Goal: Information Seeking & Learning: Learn about a topic

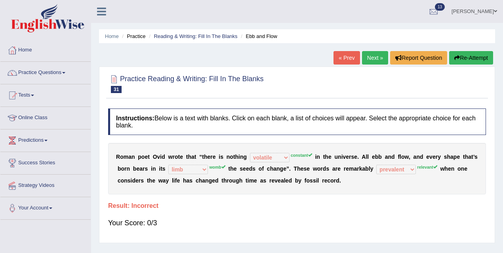
select select "volatile"
select select "limb"
select select "prevalent"
click at [203, 80] on h2 "Practice Reading & Writing: Fill In The Blanks 31 Ebb and Flow" at bounding box center [186, 83] width 156 height 20
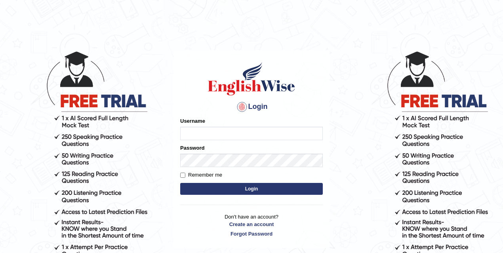
click at [206, 133] on input "Username" at bounding box center [251, 133] width 142 height 13
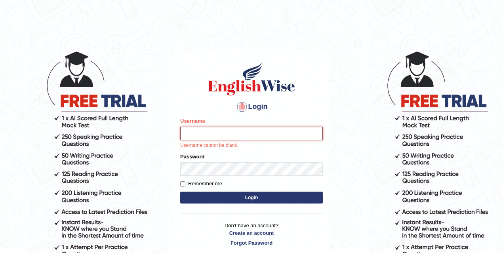
type input "mona_s"
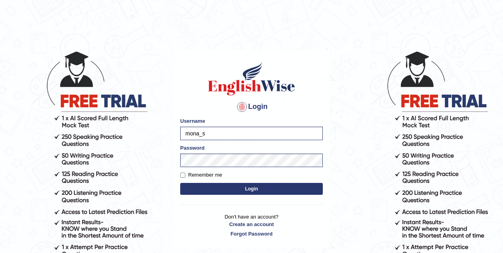
click at [252, 191] on button "Login" at bounding box center [251, 189] width 142 height 12
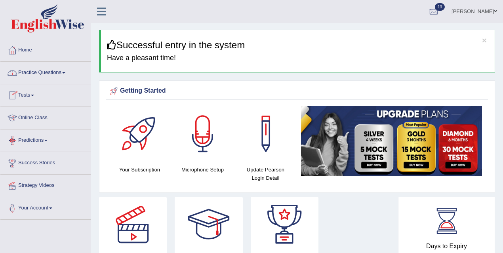
click at [37, 71] on link "Practice Questions" at bounding box center [45, 72] width 90 height 20
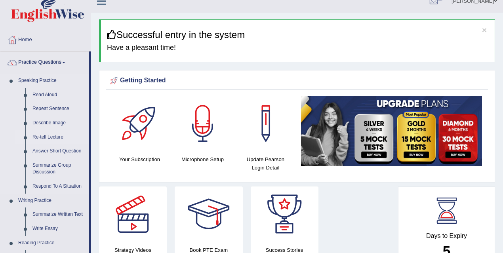
scroll to position [16, 0]
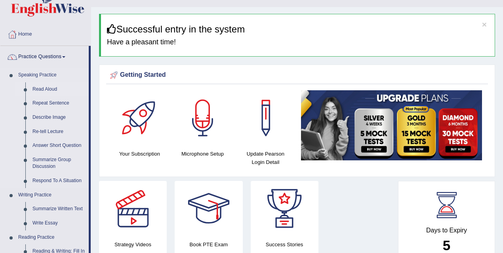
click at [46, 86] on link "Read Aloud" at bounding box center [59, 89] width 60 height 14
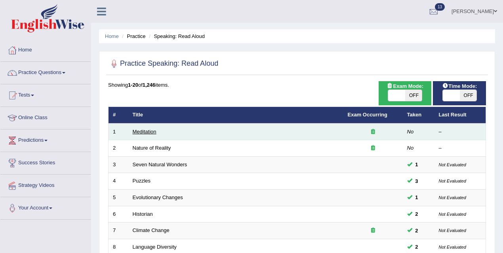
click at [148, 131] on link "Meditation" at bounding box center [145, 132] width 24 height 6
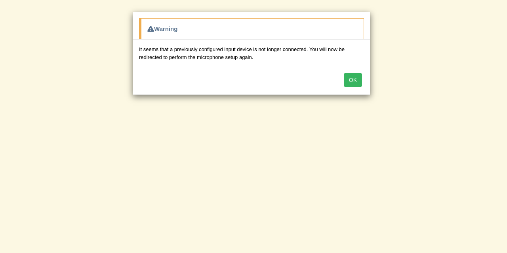
click at [357, 80] on button "OK" at bounding box center [352, 79] width 18 height 13
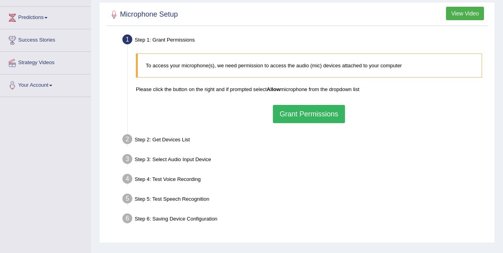
scroll to position [161, 0]
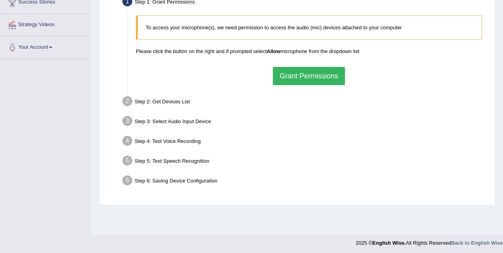
click at [302, 77] on button "Grant Permissions" at bounding box center [309, 76] width 72 height 18
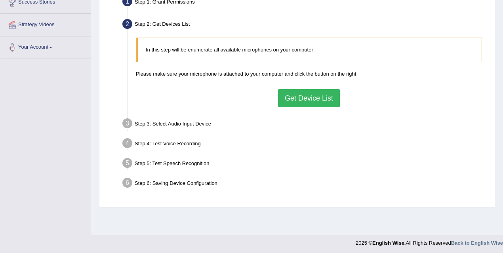
click at [310, 102] on button "Get Device List" at bounding box center [309, 98] width 62 height 18
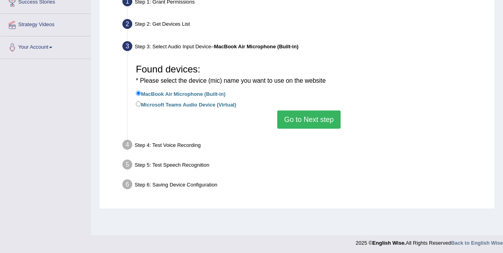
click at [318, 129] on button "Go to Next step" at bounding box center [308, 119] width 63 height 18
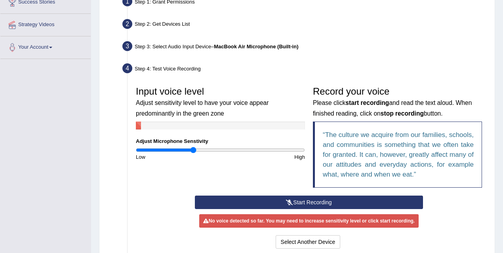
click at [161, 52] on div "Step 3: Select Audio Input Device – MacBook Air Microphone (Built-in)" at bounding box center [305, 47] width 372 height 17
click at [162, 52] on div "Step 3: Select Audio Input Device – MacBook Air Microphone (Built-in)" at bounding box center [305, 47] width 372 height 17
click at [158, 53] on div "Step 3: Select Audio Input Device – MacBook Air Microphone (Built-in)" at bounding box center [305, 47] width 372 height 17
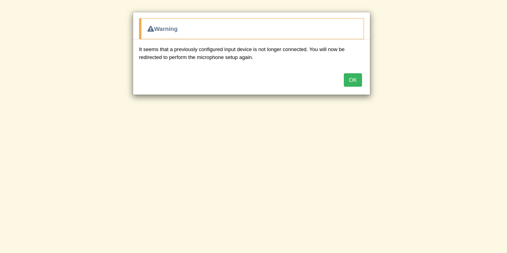
click at [360, 75] on button "OK" at bounding box center [352, 79] width 18 height 13
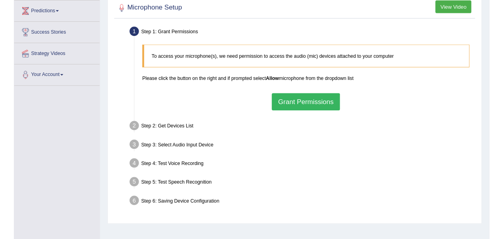
scroll to position [155, 0]
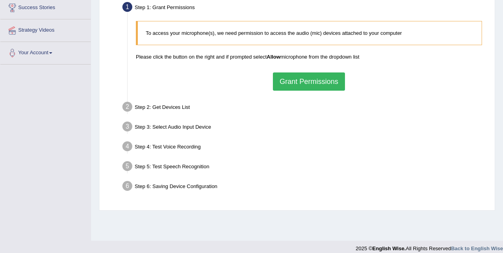
click at [304, 86] on button "Grant Permissions" at bounding box center [309, 81] width 72 height 18
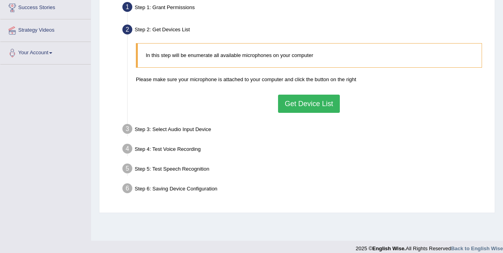
click at [314, 113] on button "Get Device List" at bounding box center [309, 104] width 62 height 18
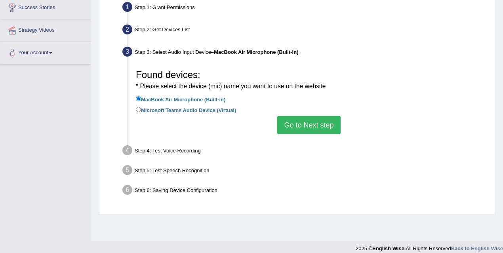
click at [82, 93] on div "Toggle navigation Home Practice Questions Speaking Practice Read Aloud Repeat S…" at bounding box center [251, 51] width 503 height 412
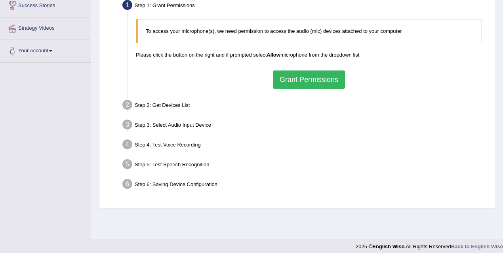
click at [301, 88] on button "Grant Permissions" at bounding box center [309, 79] width 72 height 18
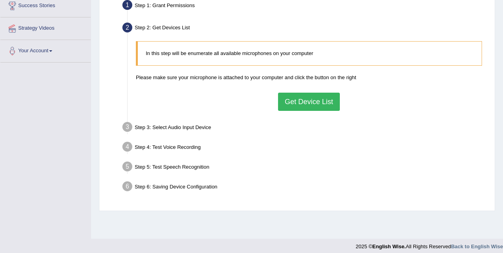
click at [309, 114] on div "In this step will be enumerate all available microphones on your computer Pleas…" at bounding box center [309, 75] width 354 height 77
click at [308, 111] on button "Get Device List" at bounding box center [309, 102] width 62 height 18
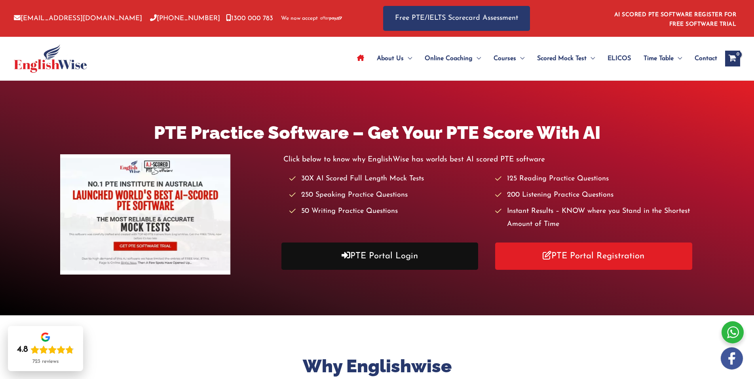
click at [367, 203] on link "PTE Portal Login" at bounding box center [379, 256] width 197 height 27
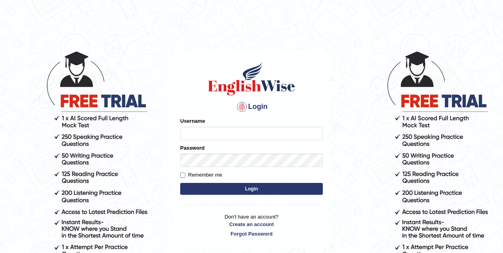
click at [213, 128] on input "Username" at bounding box center [251, 133] width 142 height 13
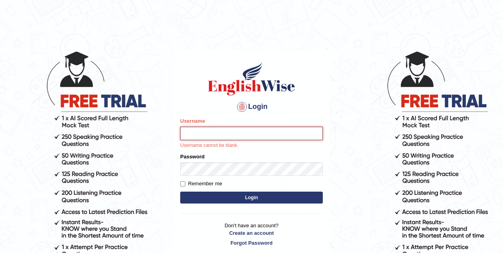
type input "mona_s"
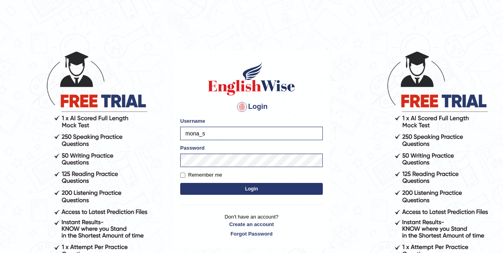
click at [264, 193] on button "Login" at bounding box center [251, 189] width 142 height 12
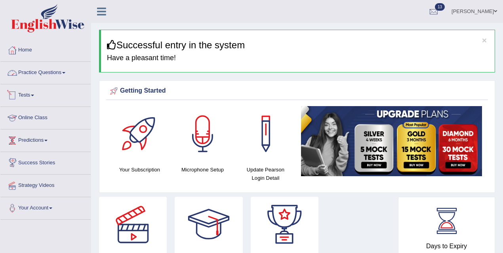
click at [35, 70] on link "Practice Questions" at bounding box center [45, 72] width 90 height 20
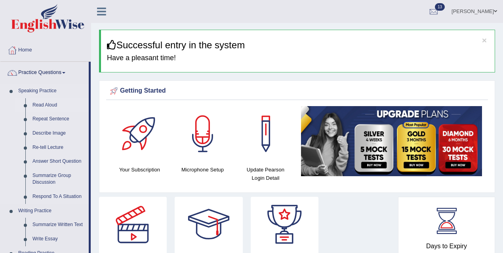
click at [54, 104] on link "Read Aloud" at bounding box center [59, 105] width 60 height 14
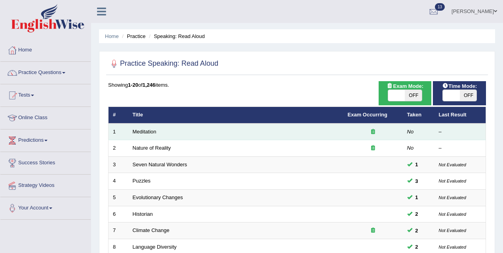
click at [160, 131] on td "Meditation" at bounding box center [235, 131] width 215 height 17
click at [147, 133] on link "Meditation" at bounding box center [145, 132] width 24 height 6
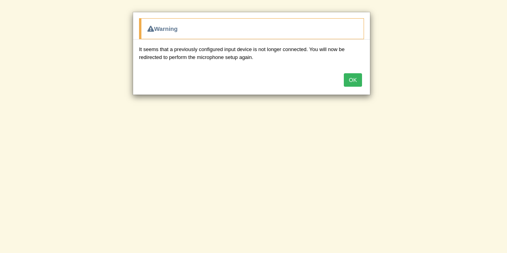
click at [353, 81] on button "OK" at bounding box center [352, 79] width 18 height 13
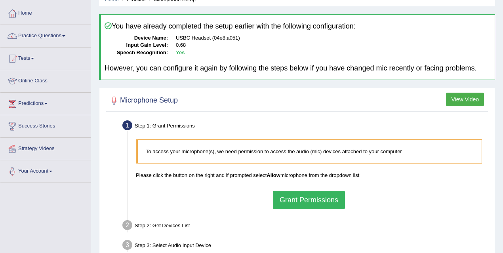
scroll to position [37, 0]
click at [315, 206] on button "Grant Permissions" at bounding box center [309, 199] width 72 height 18
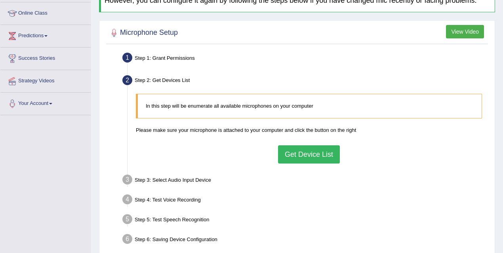
scroll to position [163, 0]
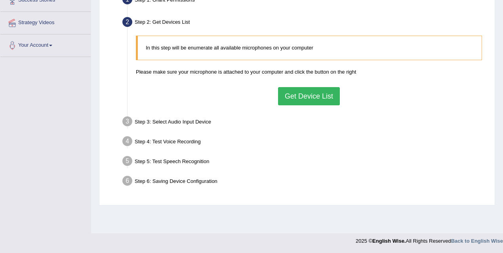
click at [288, 98] on button "Get Device List" at bounding box center [309, 96] width 62 height 18
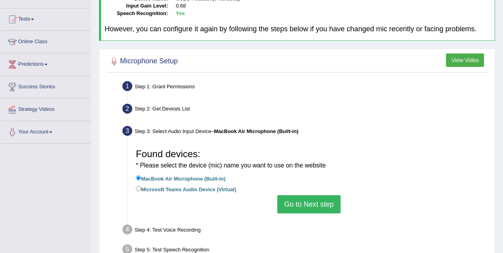
scroll to position [0, 0]
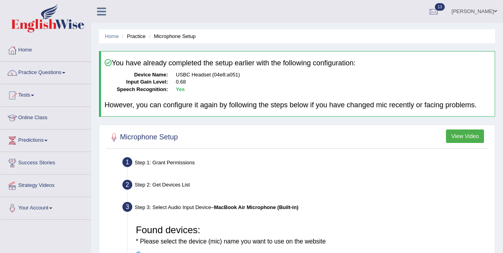
click at [180, 89] on b "Yes" at bounding box center [180, 89] width 9 height 6
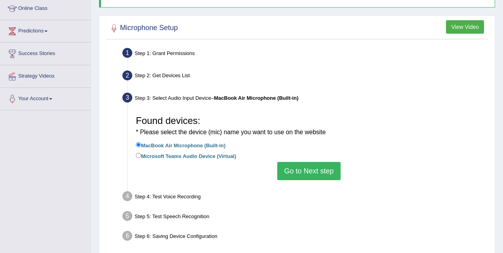
scroll to position [110, 0]
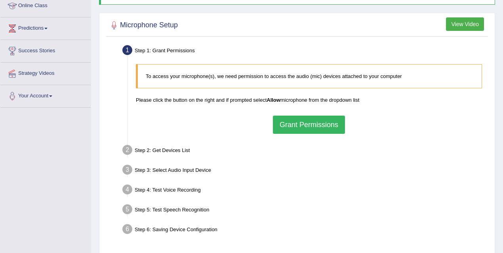
click at [294, 134] on button "Grant Permissions" at bounding box center [309, 125] width 72 height 18
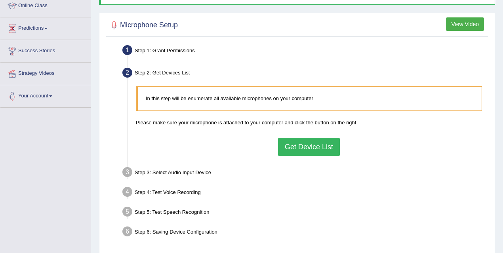
click at [296, 156] on button "Get Device List" at bounding box center [309, 147] width 62 height 18
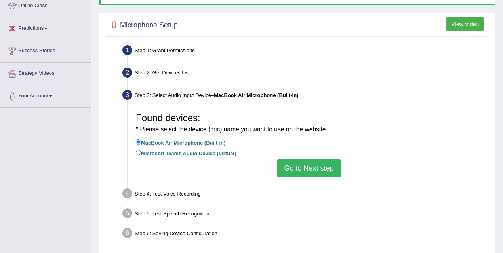
click at [241, 148] on li "MacBook Air Microphone (Built-in)" at bounding box center [309, 143] width 346 height 11
drag, startPoint x: 254, startPoint y: 150, endPoint x: 270, endPoint y: 150, distance: 15.5
click at [258, 148] on li "MacBook Air Microphone (Built-in)" at bounding box center [309, 143] width 346 height 11
click at [275, 148] on li "MacBook Air Microphone (Built-in)" at bounding box center [309, 143] width 346 height 11
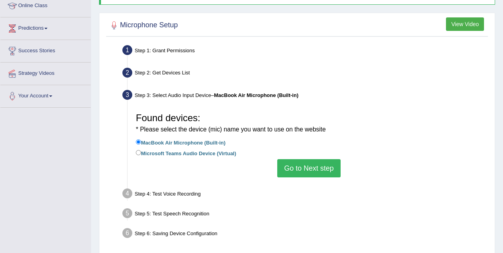
click at [224, 157] on label "Microsoft Teams Audio Device (Virtual)" at bounding box center [186, 152] width 100 height 9
click at [141, 155] on input "Microsoft Teams Audio Device (Virtual)" at bounding box center [138, 152] width 5 height 5
radio input "true"
click at [214, 146] on label "MacBook Air Microphone (Built-in)" at bounding box center [180, 142] width 89 height 9
click at [141, 144] on input "MacBook Air Microphone (Built-in)" at bounding box center [138, 141] width 5 height 5
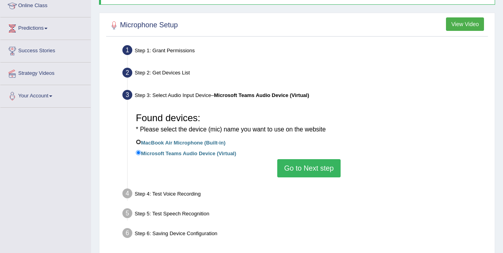
radio input "true"
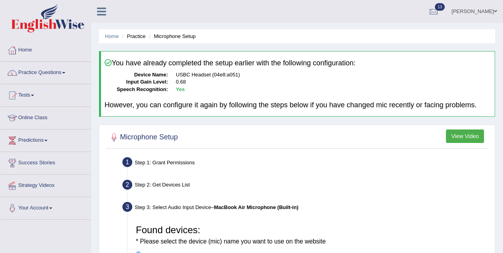
click at [184, 89] on dd "Yes" at bounding box center [333, 90] width 315 height 8
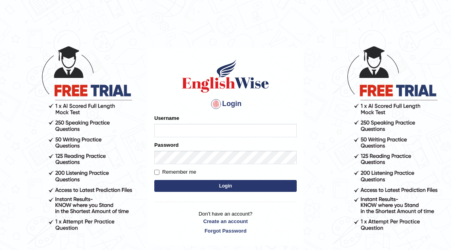
click at [189, 127] on input "Username" at bounding box center [225, 130] width 142 height 13
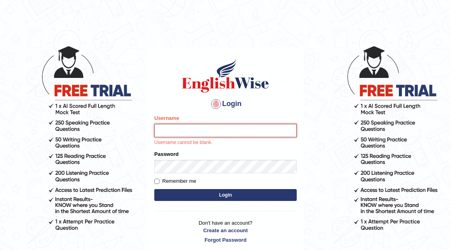
type input "mona_s"
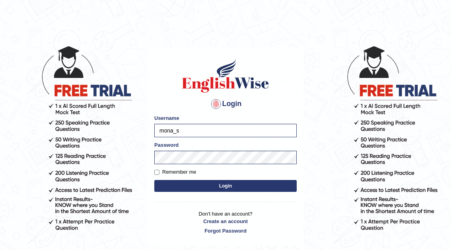
click at [209, 187] on button "Login" at bounding box center [225, 186] width 142 height 12
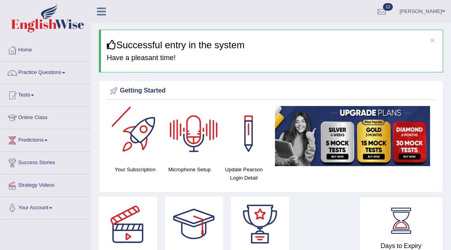
click at [427, 11] on link "[PERSON_NAME]" at bounding box center [422, 10] width 57 height 21
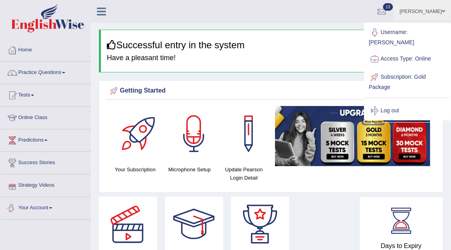
click at [41, 207] on link "Your Account" at bounding box center [45, 207] width 90 height 20
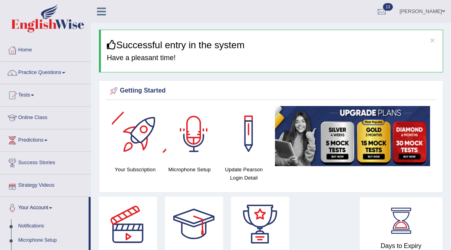
click at [188, 136] on div at bounding box center [193, 133] width 55 height 55
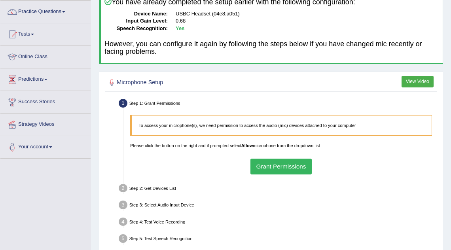
scroll to position [62, 0]
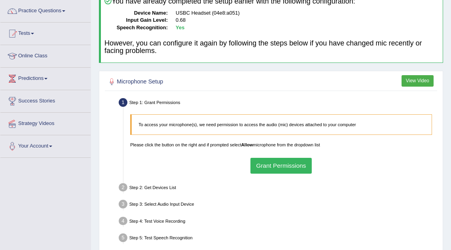
click at [295, 164] on button "Grant Permissions" at bounding box center [280, 165] width 61 height 15
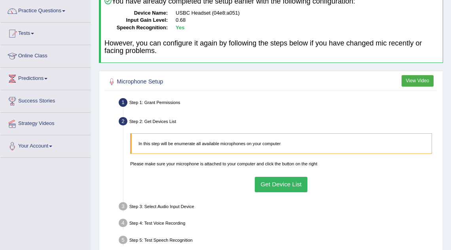
click at [276, 184] on button "Get Device List" at bounding box center [281, 184] width 53 height 15
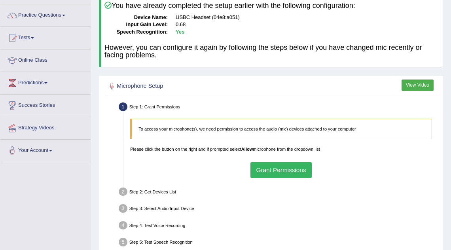
click at [264, 169] on button "Grant Permissions" at bounding box center [280, 169] width 61 height 15
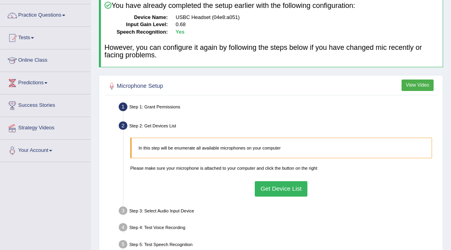
click at [276, 183] on button "Get Device List" at bounding box center [281, 188] width 53 height 15
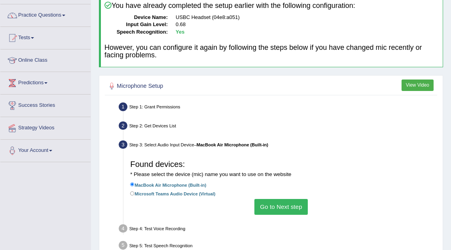
click at [271, 178] on div "Found devices: * Please select the device (mic) name you want to use on the web…" at bounding box center [281, 185] width 309 height 65
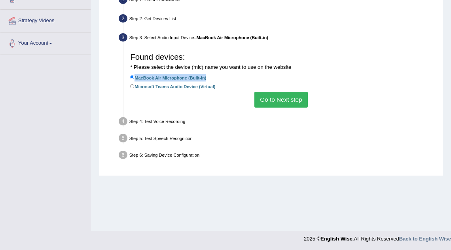
scroll to position [165, 0]
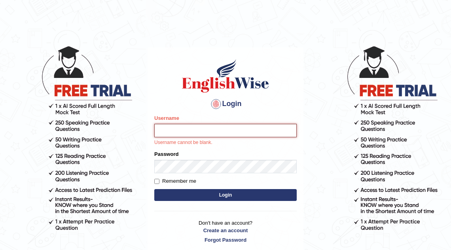
click at [218, 132] on input "Username" at bounding box center [225, 130] width 142 height 13
type input "mona_s"
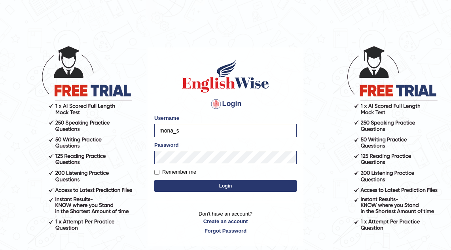
click at [214, 190] on button "Login" at bounding box center [225, 186] width 142 height 12
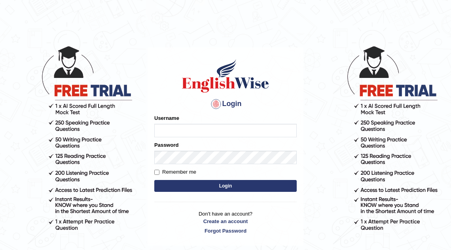
click at [181, 131] on input "Username" at bounding box center [225, 130] width 142 height 13
type input "mona_s"
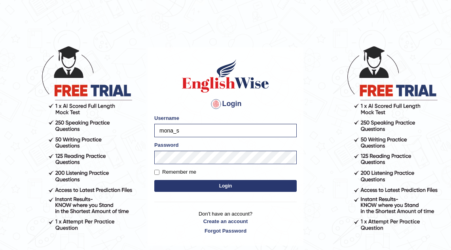
click at [192, 186] on button "Login" at bounding box center [225, 186] width 142 height 12
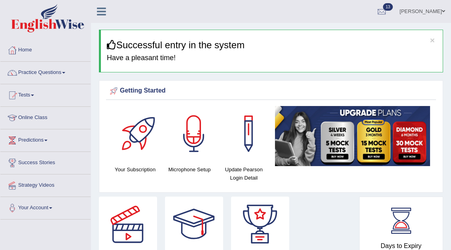
click at [198, 128] on div at bounding box center [193, 133] width 55 height 55
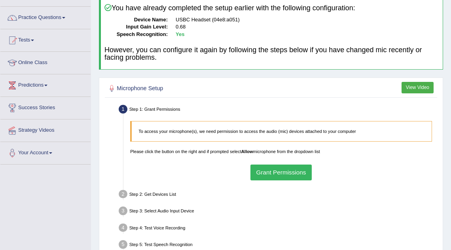
scroll to position [57, 0]
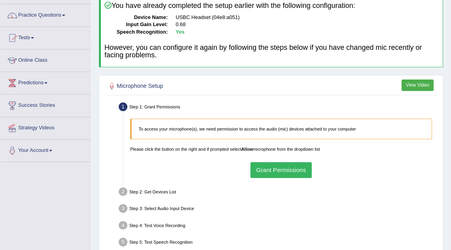
click at [269, 170] on button "Grant Permissions" at bounding box center [280, 169] width 61 height 15
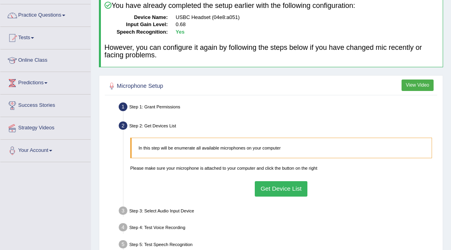
click at [270, 191] on button "Get Device List" at bounding box center [281, 188] width 53 height 15
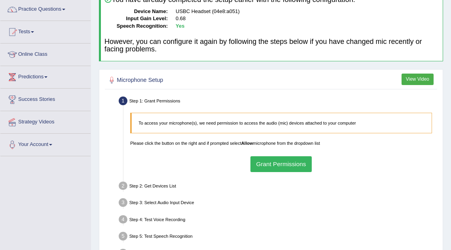
click at [276, 162] on button "Grant Permissions" at bounding box center [280, 163] width 61 height 15
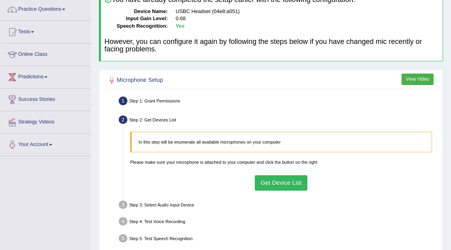
click at [276, 181] on button "Get Device List" at bounding box center [281, 182] width 53 height 15
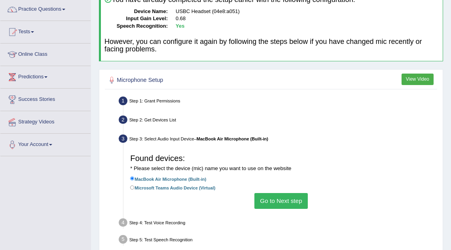
click at [272, 199] on button "Go to Next step" at bounding box center [280, 200] width 53 height 15
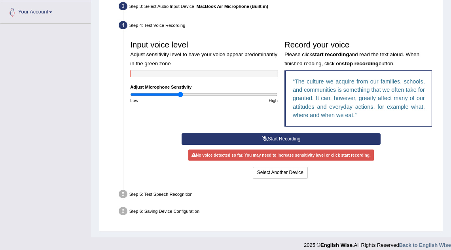
scroll to position [196, 0]
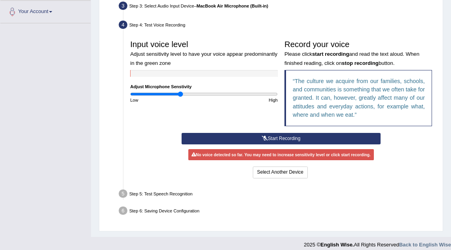
click at [279, 137] on button "Start Recording" at bounding box center [281, 138] width 199 height 11
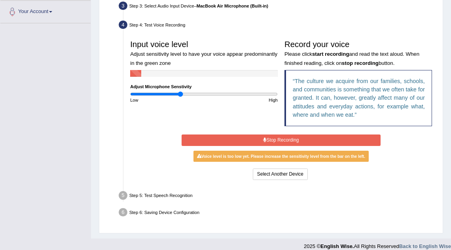
click at [279, 137] on button "Stop Recording" at bounding box center [281, 140] width 199 height 11
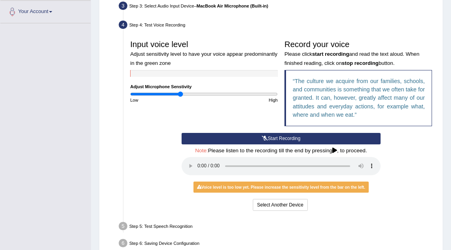
click at [279, 137] on button "Start Recording" at bounding box center [281, 138] width 199 height 11
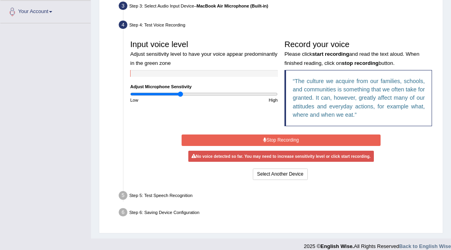
click at [279, 137] on button "Stop Recording" at bounding box center [281, 140] width 199 height 11
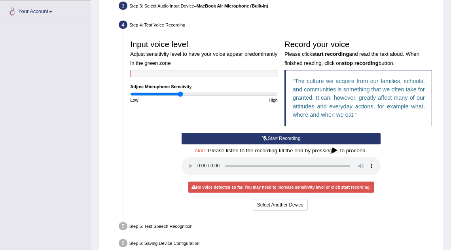
click at [234, 139] on button "Start Recording" at bounding box center [281, 138] width 199 height 11
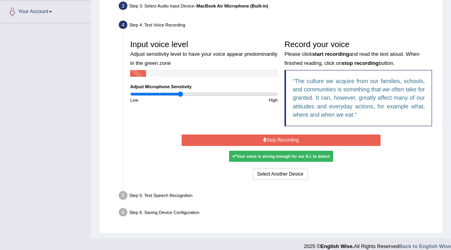
click at [234, 139] on button "Stop Recording" at bounding box center [281, 140] width 199 height 11
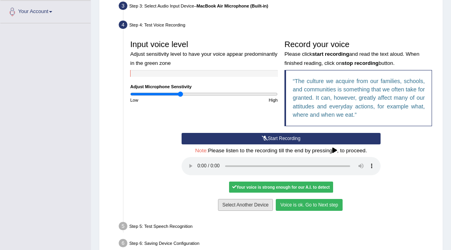
click at [240, 202] on button "Select Another Device" at bounding box center [245, 204] width 55 height 11
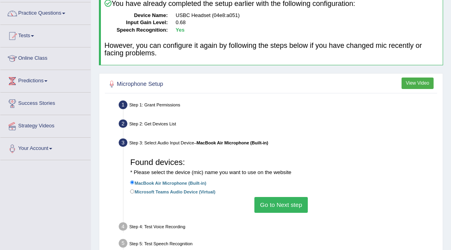
scroll to position [60, 0]
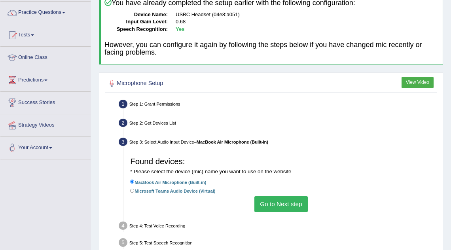
click at [231, 36] on div "You have already completed the setup earlier with the following configuration: …" at bounding box center [271, 28] width 344 height 74
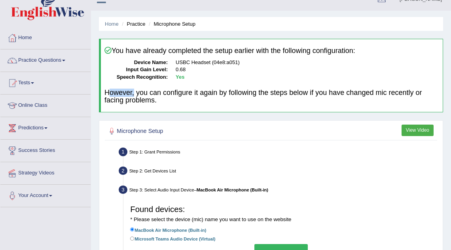
scroll to position [4, 0]
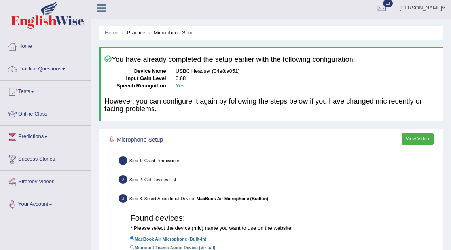
click at [199, 75] on dd "0.68" at bounding box center [308, 79] width 264 height 8
click at [199, 74] on dd "USBC Headset (04e8:a051)" at bounding box center [308, 72] width 264 height 8
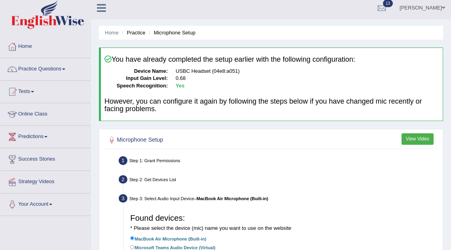
click at [208, 113] on div "You have already completed the setup earlier with the following configuration: …" at bounding box center [271, 84] width 344 height 74
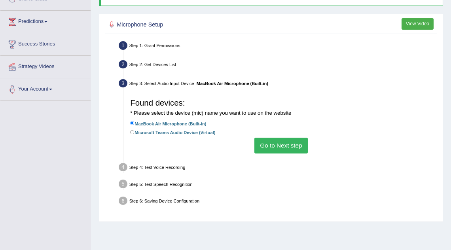
scroll to position [165, 0]
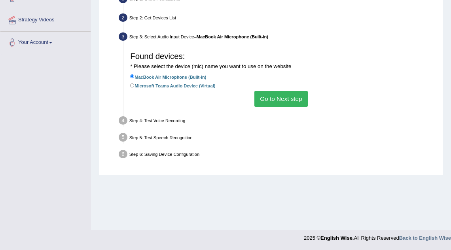
click at [277, 97] on button "Go to Next step" at bounding box center [280, 98] width 53 height 15
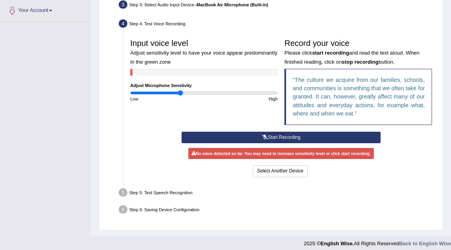
scroll to position [201, 0]
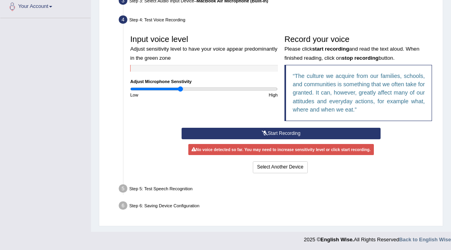
click at [279, 132] on button "Start Recording" at bounding box center [281, 133] width 199 height 11
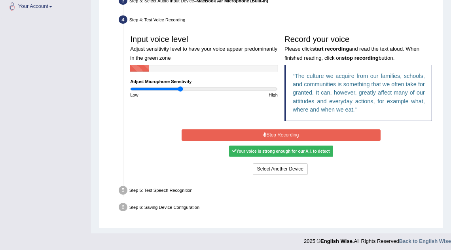
click at [279, 132] on button "Stop Recording" at bounding box center [281, 134] width 199 height 11
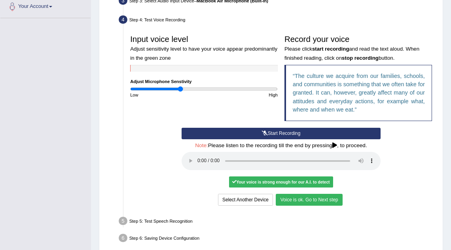
click at [292, 197] on button "Voice is ok. Go to Next step" at bounding box center [309, 199] width 66 height 11
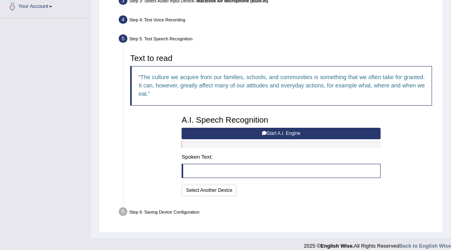
click at [278, 133] on button "Start A.I. Engine" at bounding box center [281, 133] width 199 height 11
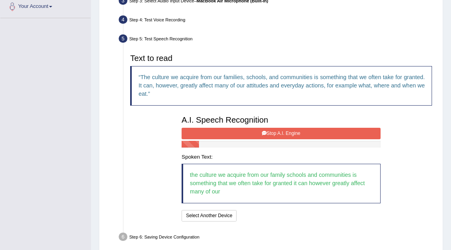
click at [274, 132] on button "Stop A.I. Engine" at bounding box center [281, 133] width 199 height 11
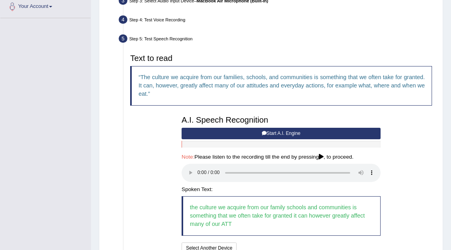
click at [274, 132] on button "Start A.I. Engine" at bounding box center [281, 133] width 199 height 11
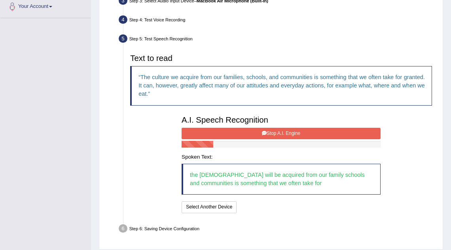
click at [274, 132] on button "Stop A.I. Engine" at bounding box center [281, 133] width 199 height 11
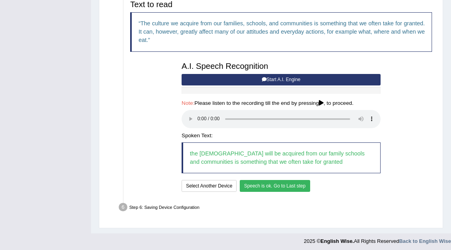
scroll to position [257, 0]
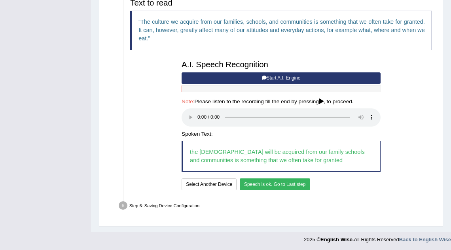
click at [265, 184] on button "Speech is ok. Go to Last step" at bounding box center [275, 183] width 70 height 11
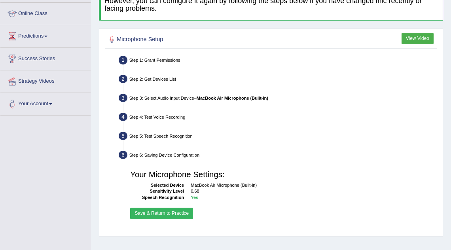
scroll to position [56, 0]
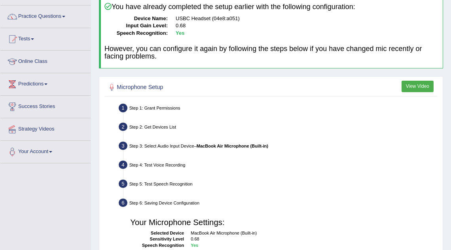
click at [224, 146] on b "MacBook Air Microphone (Built-in)" at bounding box center [233, 146] width 72 height 5
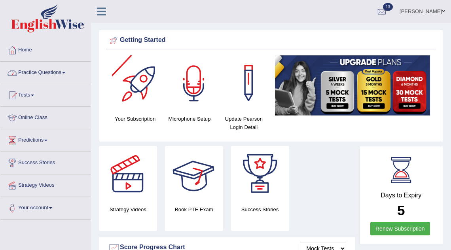
click at [197, 99] on div at bounding box center [193, 82] width 55 height 55
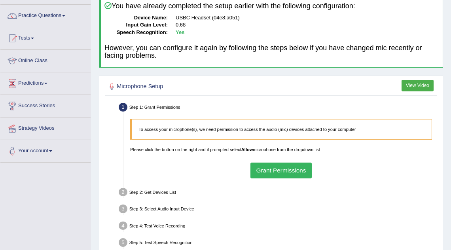
scroll to position [59, 0]
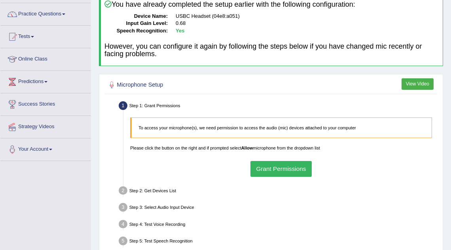
click at [264, 169] on button "Grant Permissions" at bounding box center [280, 168] width 61 height 15
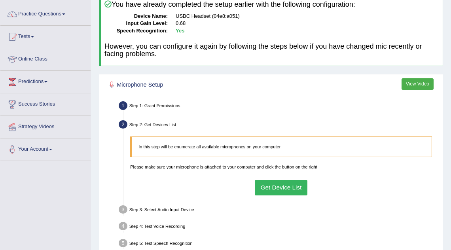
click at [271, 185] on button "Get Device List" at bounding box center [281, 187] width 53 height 15
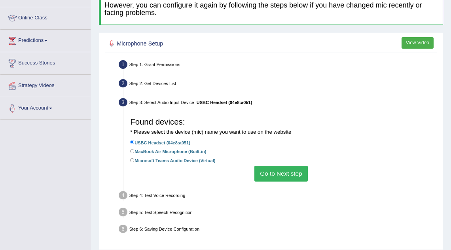
scroll to position [101, 0]
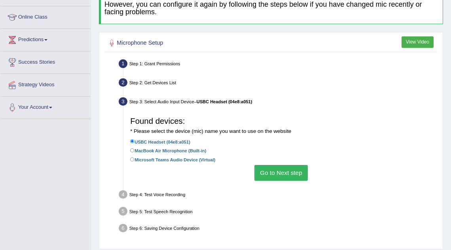
click at [280, 177] on button "Go to Next step" at bounding box center [280, 172] width 53 height 15
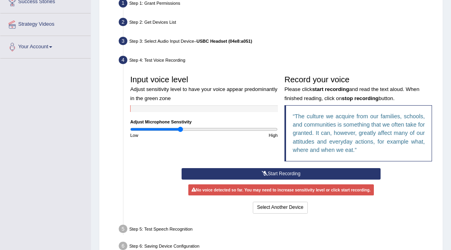
scroll to position [162, 0]
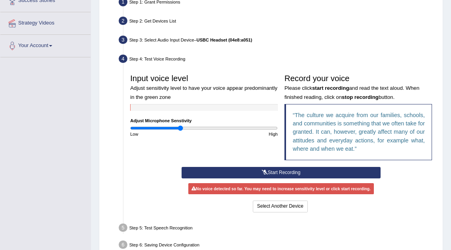
click at [246, 171] on button "Start Recording" at bounding box center [281, 172] width 199 height 11
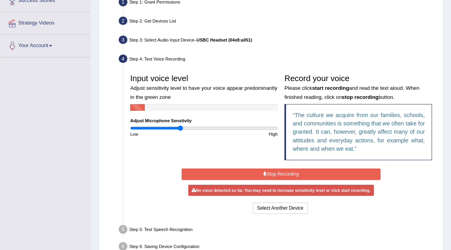
click at [246, 171] on button "Stop Recording" at bounding box center [281, 174] width 199 height 11
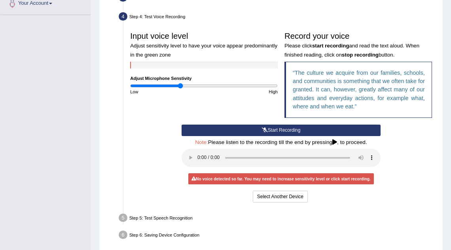
scroll to position [213, 0]
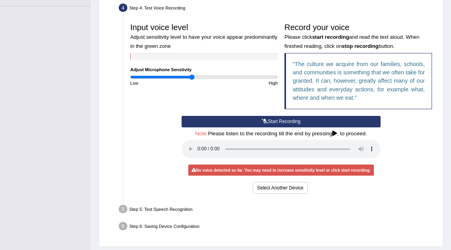
drag, startPoint x: 181, startPoint y: 76, endPoint x: 191, endPoint y: 76, distance: 9.9
click at [191, 76] on input "range" at bounding box center [204, 77] width 148 height 6
click at [275, 120] on button "Start Recording" at bounding box center [281, 121] width 199 height 11
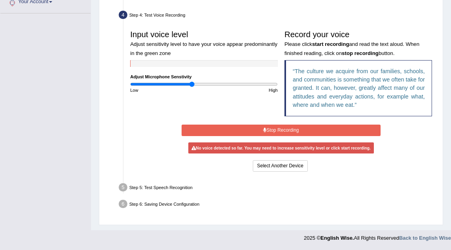
scroll to position [203, 0]
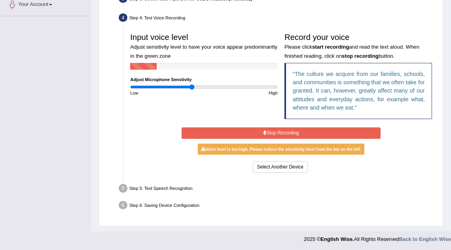
click at [276, 136] on button "Stop Recording" at bounding box center [281, 132] width 199 height 11
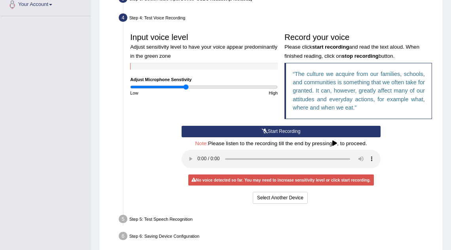
drag, startPoint x: 192, startPoint y: 86, endPoint x: 186, endPoint y: 87, distance: 5.7
type input "0.76"
click at [186, 87] on input "range" at bounding box center [204, 87] width 148 height 6
click at [277, 129] on button "Start Recording" at bounding box center [281, 131] width 199 height 11
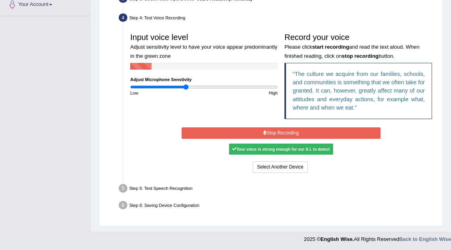
click at [276, 134] on button "Stop Recording" at bounding box center [281, 132] width 199 height 11
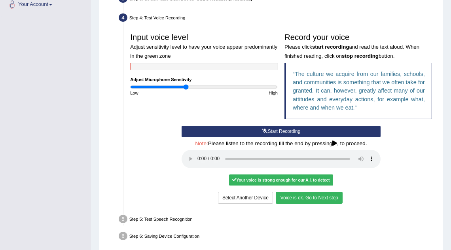
click at [298, 199] on button "Voice is ok. Go to Next step" at bounding box center [309, 197] width 66 height 11
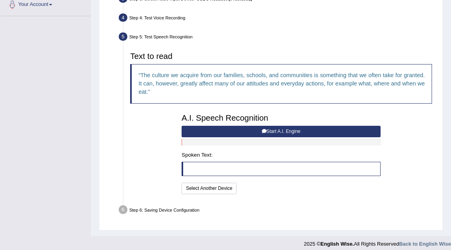
click at [256, 133] on button "Start A.I. Engine" at bounding box center [281, 131] width 199 height 11
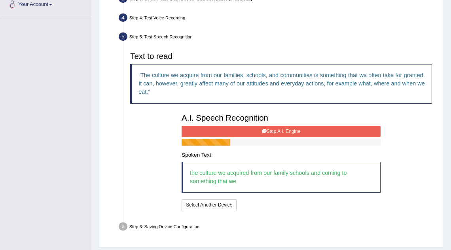
click at [256, 133] on button "Stop A.I. Engine" at bounding box center [281, 131] width 199 height 11
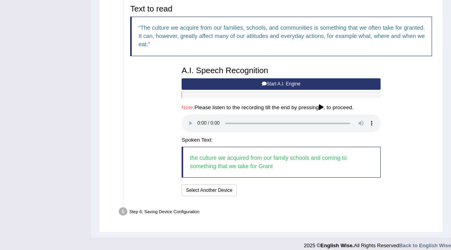
scroll to position [257, 0]
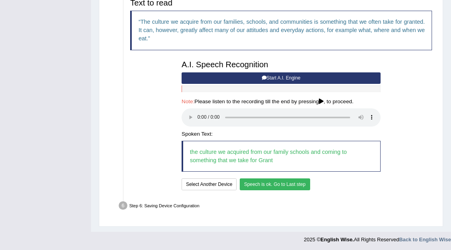
click at [254, 184] on button "Speech is ok. Go to Last step" at bounding box center [275, 183] width 70 height 11
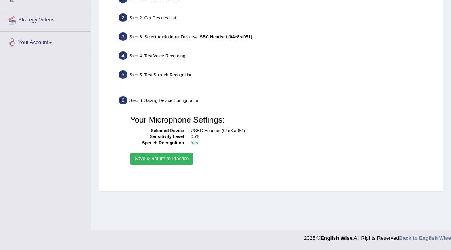
scroll to position [165, 0]
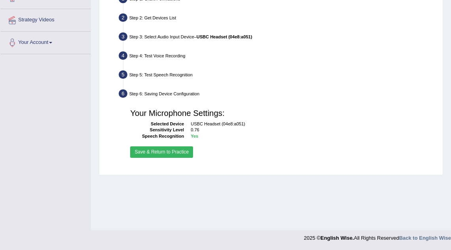
click at [166, 149] on button "Save & Return to Practice" at bounding box center [161, 151] width 63 height 11
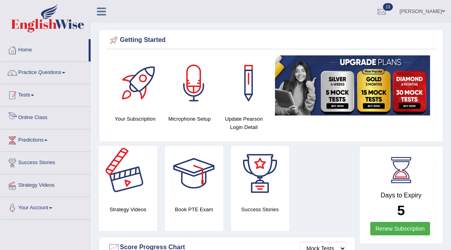
click at [59, 76] on link "Practice Questions" at bounding box center [45, 72] width 90 height 20
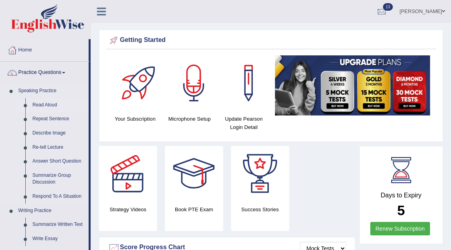
click at [53, 104] on link "Read Aloud" at bounding box center [59, 105] width 60 height 14
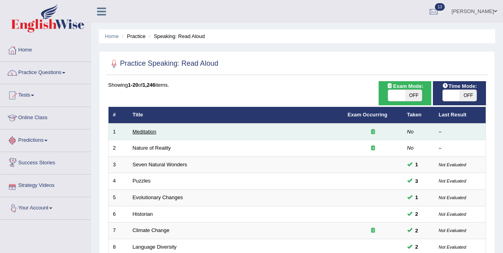
click at [142, 132] on link "Meditation" at bounding box center [145, 132] width 24 height 6
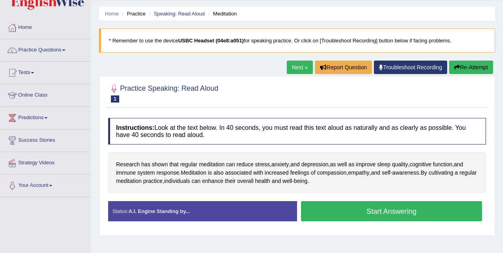
scroll to position [23, 0]
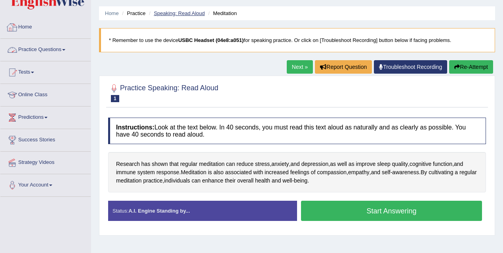
click at [183, 13] on link "Speaking: Read Aloud" at bounding box center [179, 13] width 51 height 6
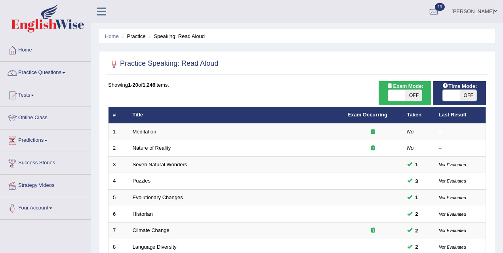
click at [414, 96] on span "OFF" at bounding box center [413, 95] width 17 height 11
checkbox input "true"
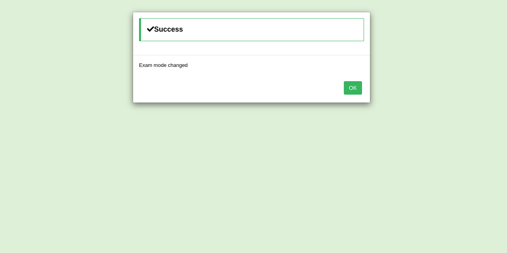
click at [357, 89] on button "OK" at bounding box center [352, 87] width 18 height 13
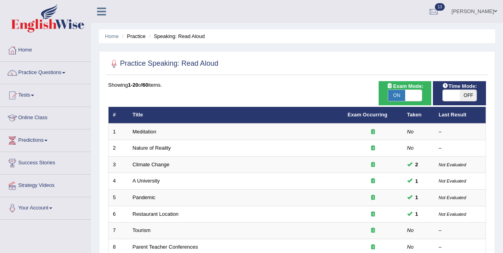
click at [457, 94] on span at bounding box center [450, 95] width 17 height 11
checkbox input "true"
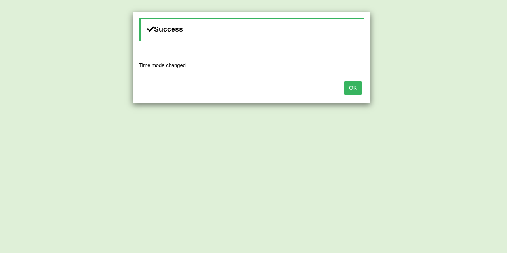
click at [357, 83] on button "OK" at bounding box center [352, 87] width 18 height 13
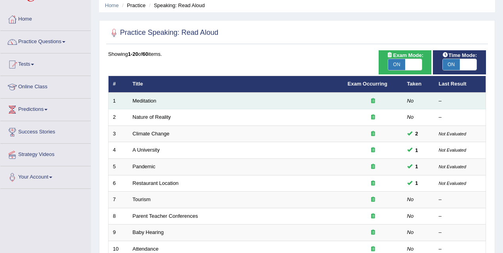
scroll to position [32, 0]
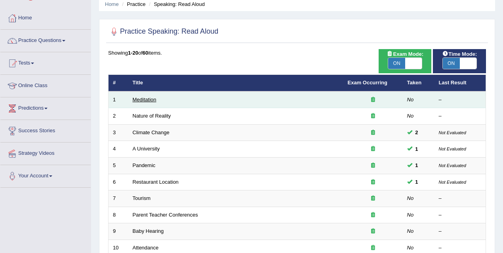
click at [140, 97] on link "Meditation" at bounding box center [145, 100] width 24 height 6
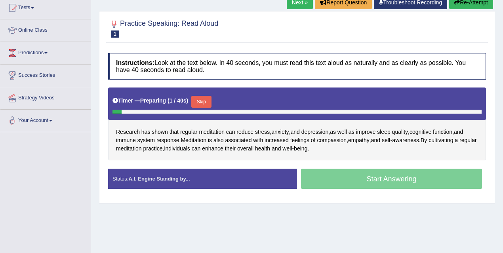
scroll to position [89, 0]
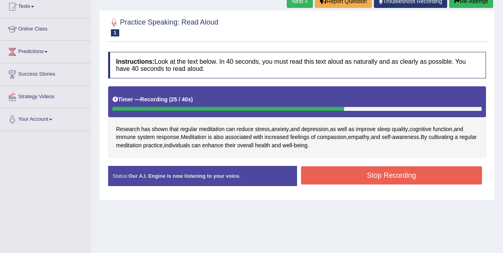
click at [317, 171] on button "Stop Recording" at bounding box center [391, 175] width 181 height 18
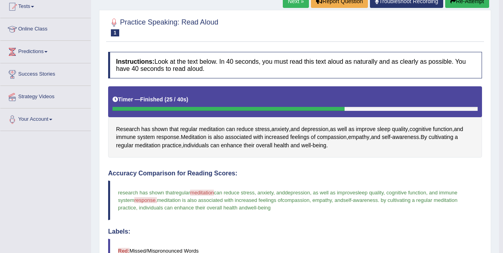
scroll to position [0, 0]
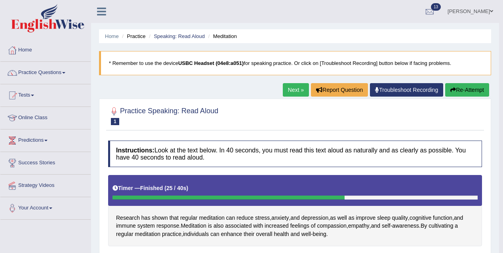
click at [294, 89] on link "Next »" at bounding box center [296, 89] width 26 height 13
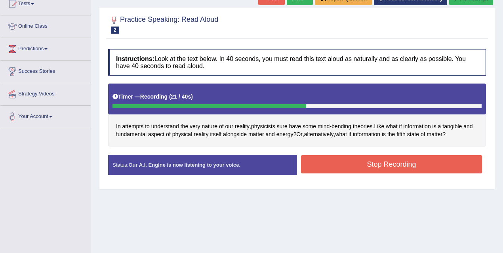
click at [392, 170] on button "Stop Recording" at bounding box center [391, 164] width 181 height 18
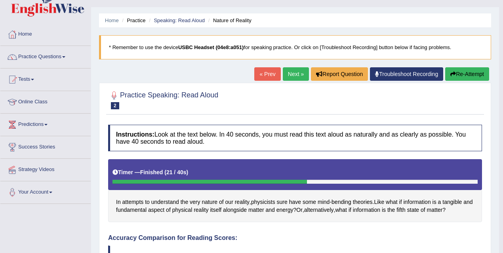
scroll to position [7, 0]
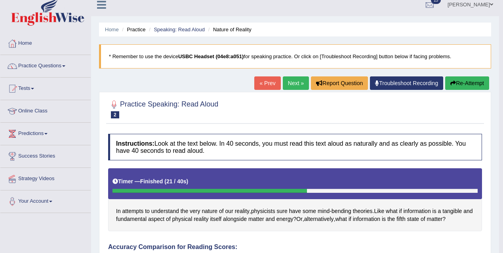
click at [294, 80] on link "Next »" at bounding box center [296, 82] width 26 height 13
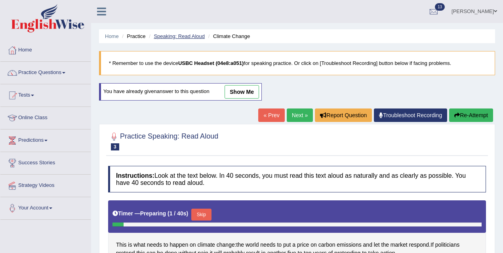
click at [182, 34] on link "Speaking: Read Aloud" at bounding box center [179, 36] width 51 height 6
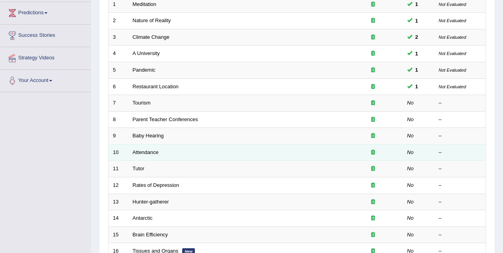
scroll to position [132, 0]
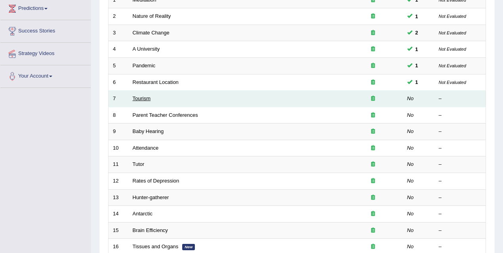
click at [137, 100] on link "Tourism" at bounding box center [142, 98] width 18 height 6
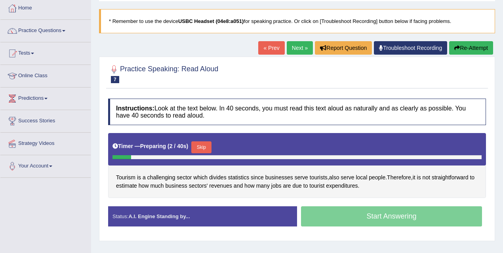
scroll to position [43, 0]
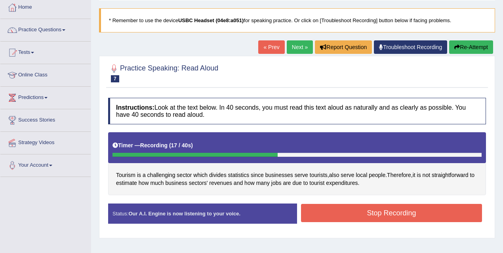
click at [375, 210] on button "Stop Recording" at bounding box center [391, 213] width 181 height 18
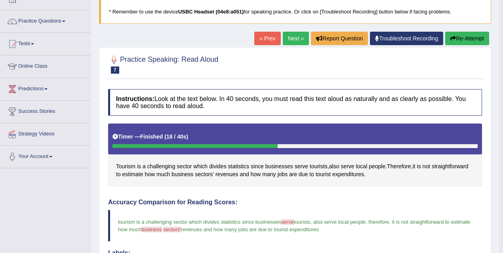
scroll to position [40, 0]
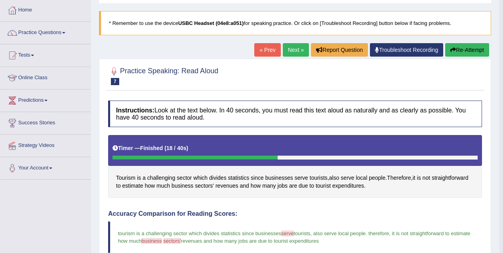
click at [289, 48] on link "Next »" at bounding box center [296, 49] width 26 height 13
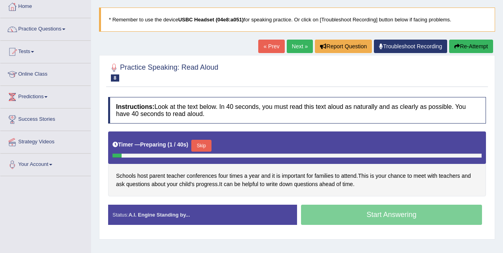
scroll to position [66, 0]
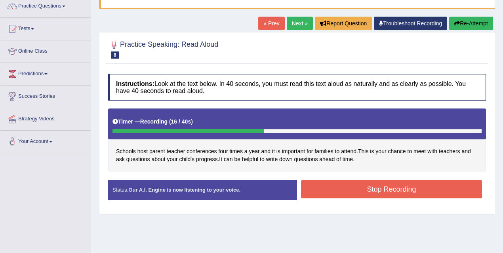
click at [336, 195] on button "Stop Recording" at bounding box center [391, 189] width 181 height 18
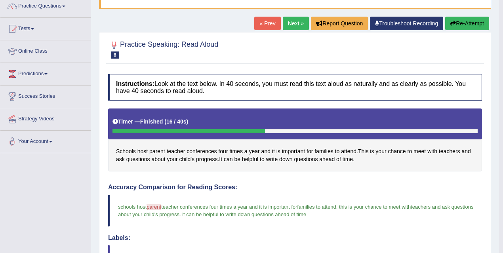
click at [286, 20] on link "Next »" at bounding box center [296, 23] width 26 height 13
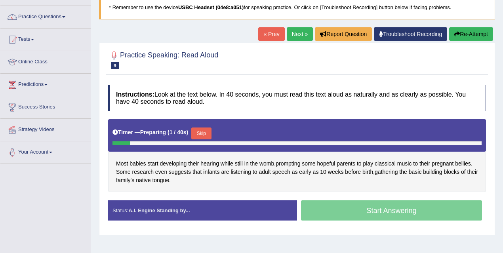
scroll to position [119, 0]
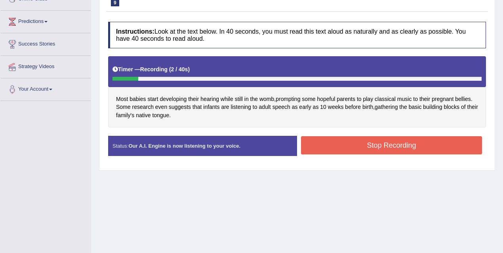
click at [324, 142] on button "Stop Recording" at bounding box center [391, 145] width 181 height 18
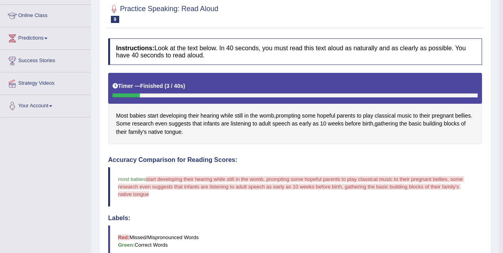
scroll to position [63, 0]
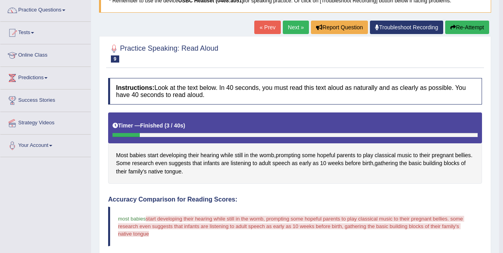
click at [462, 30] on button "Re-Attempt" at bounding box center [467, 27] width 44 height 13
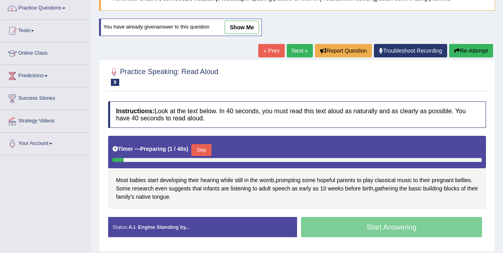
click at [205, 154] on button "Skip" at bounding box center [201, 150] width 20 height 12
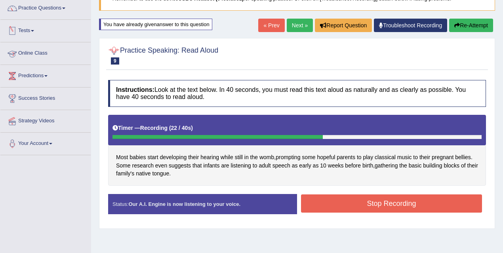
click at [377, 197] on button "Stop Recording" at bounding box center [391, 203] width 181 height 18
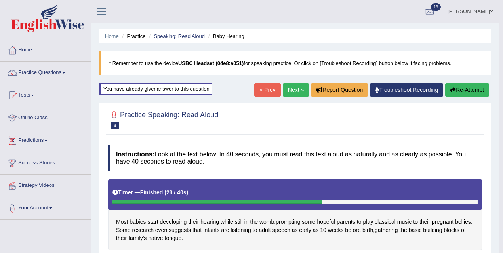
click at [292, 89] on link "Next »" at bounding box center [296, 89] width 26 height 13
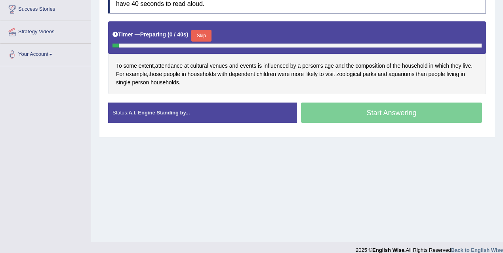
scroll to position [163, 0]
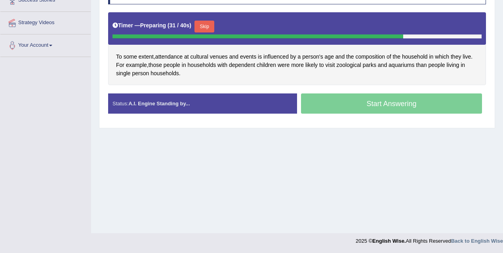
click at [210, 26] on button "Skip" at bounding box center [204, 27] width 20 height 12
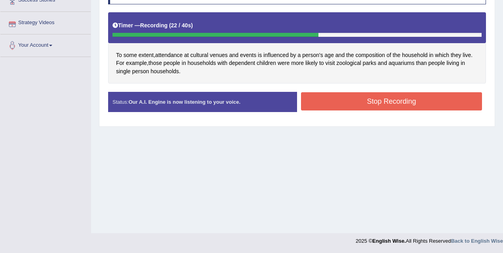
click at [363, 103] on button "Stop Recording" at bounding box center [391, 101] width 181 height 18
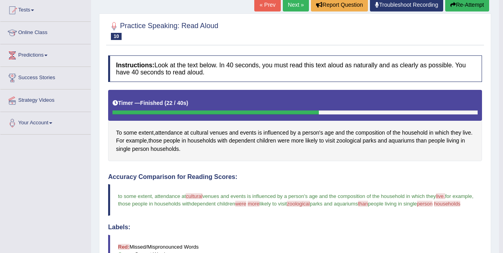
scroll to position [0, 0]
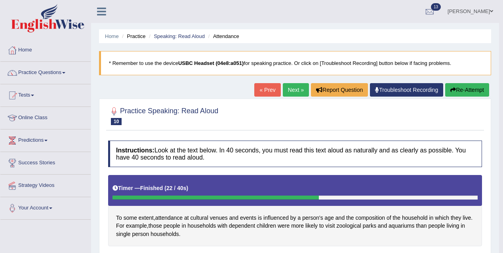
click at [287, 87] on link "Next »" at bounding box center [296, 89] width 26 height 13
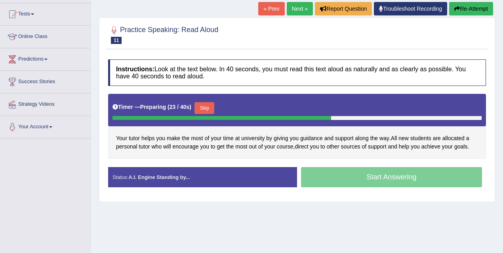
click at [205, 106] on button "Skip" at bounding box center [204, 108] width 20 height 12
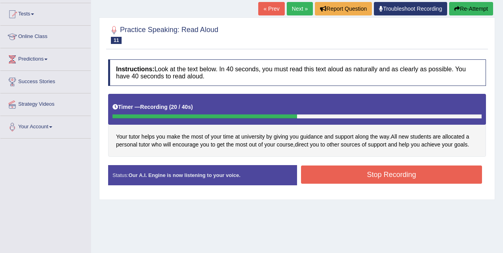
click at [345, 172] on button "Stop Recording" at bounding box center [391, 174] width 181 height 18
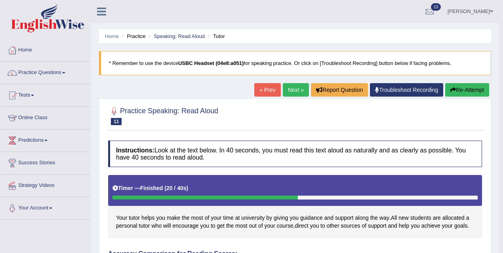
click at [290, 85] on link "Next »" at bounding box center [296, 89] width 26 height 13
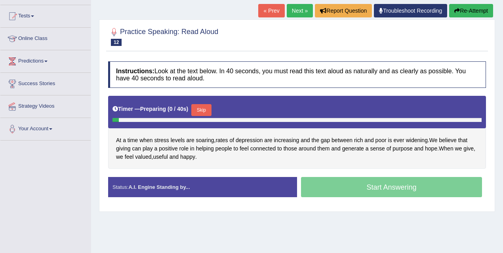
scroll to position [82, 0]
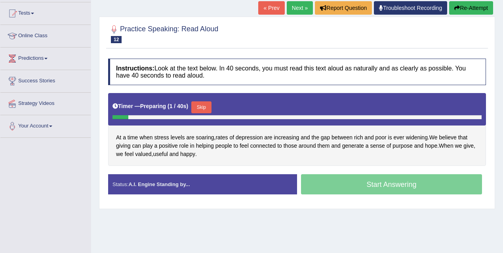
click at [205, 104] on button "Skip" at bounding box center [201, 107] width 20 height 12
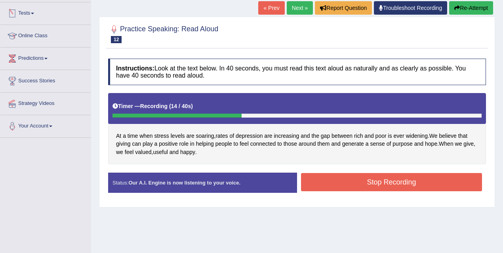
click at [347, 179] on button "Stop Recording" at bounding box center [391, 182] width 181 height 18
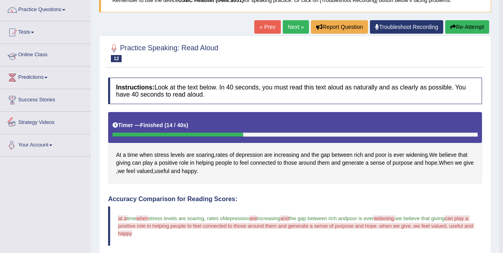
scroll to position [48, 0]
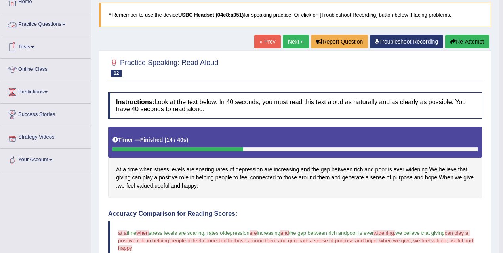
click at [44, 25] on link "Practice Questions" at bounding box center [45, 23] width 90 height 20
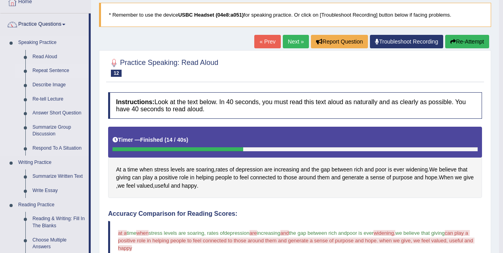
click at [62, 67] on link "Repeat Sentence" at bounding box center [59, 71] width 60 height 14
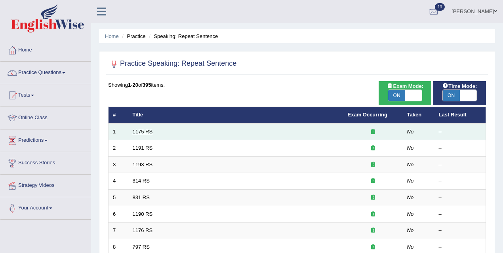
click at [148, 132] on link "1175 RS" at bounding box center [143, 132] width 20 height 6
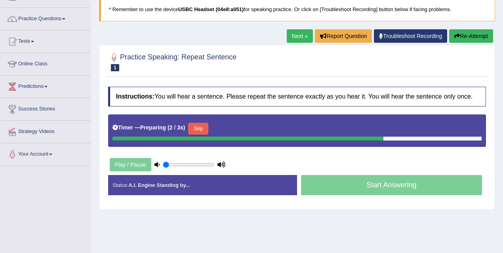
scroll to position [57, 0]
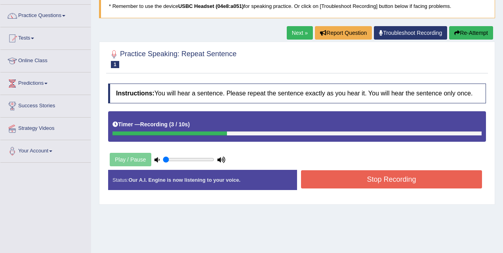
click at [355, 188] on button "Stop Recording" at bounding box center [391, 179] width 181 height 18
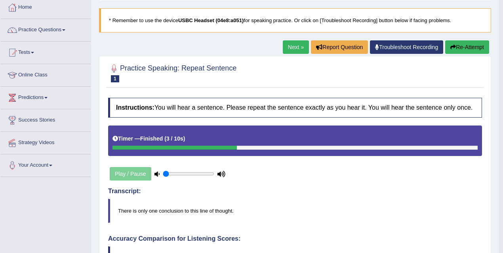
scroll to position [40, 0]
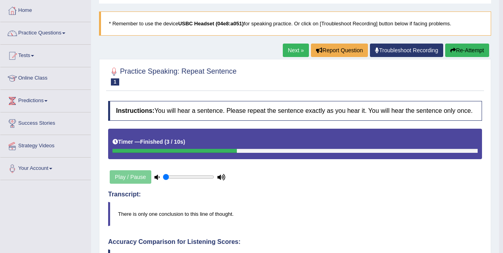
click at [290, 51] on link "Next »" at bounding box center [296, 50] width 26 height 13
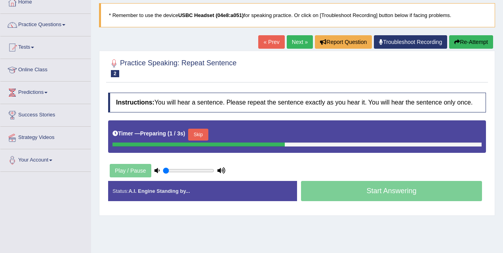
scroll to position [65, 0]
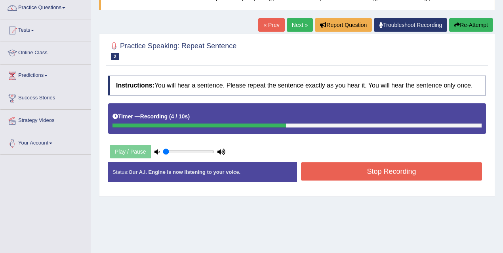
click at [344, 173] on button "Stop Recording" at bounding box center [391, 171] width 181 height 18
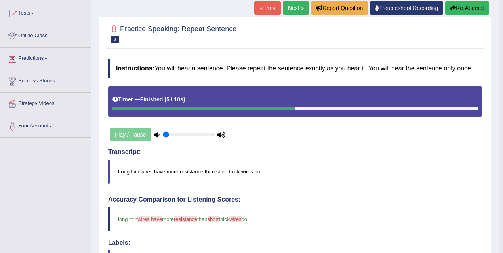
scroll to position [82, 0]
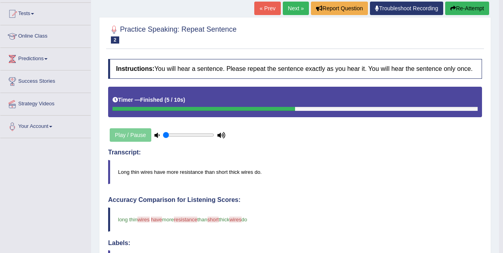
click at [288, 8] on link "Next »" at bounding box center [296, 8] width 26 height 13
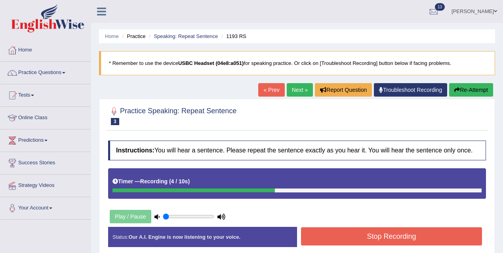
click at [353, 233] on button "Stop Recording" at bounding box center [391, 236] width 181 height 18
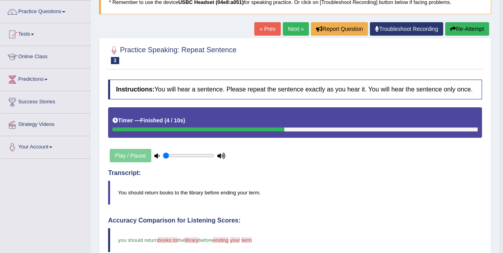
scroll to position [44, 0]
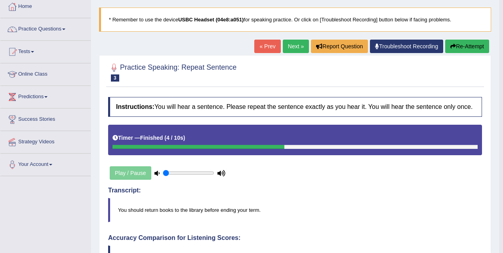
click at [295, 48] on link "Next »" at bounding box center [296, 46] width 26 height 13
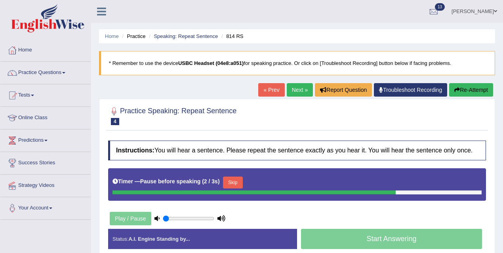
click at [228, 183] on button "Skip" at bounding box center [233, 182] width 20 height 12
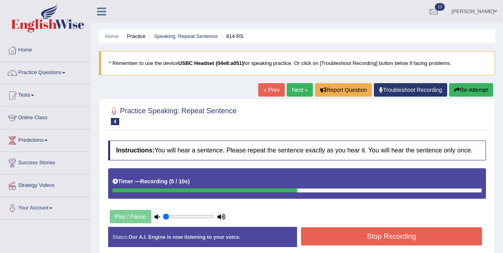
click at [353, 239] on button "Stop Recording" at bounding box center [391, 236] width 181 height 18
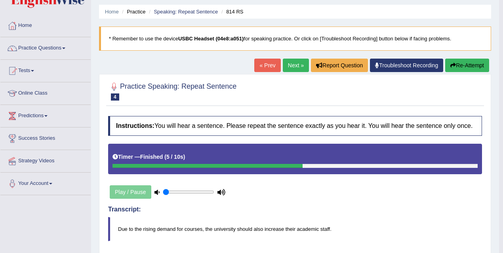
scroll to position [15, 0]
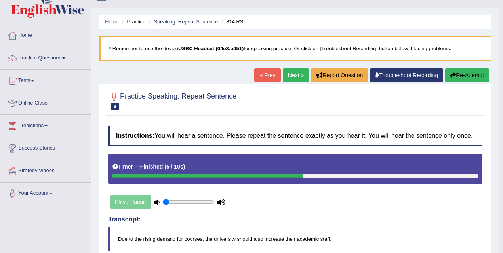
click at [292, 74] on link "Next »" at bounding box center [296, 74] width 26 height 13
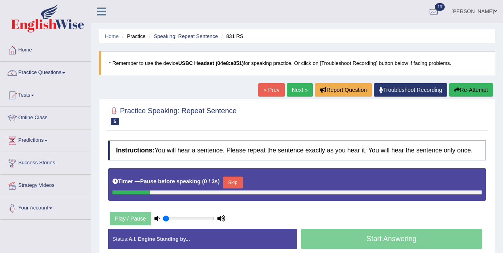
click at [235, 186] on button "Skip" at bounding box center [233, 182] width 20 height 12
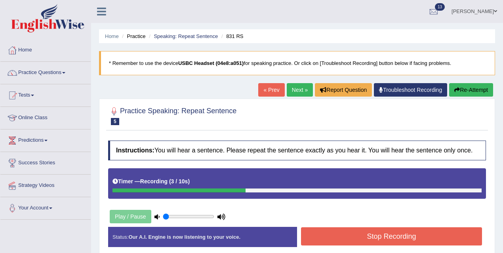
click at [344, 239] on button "Stop Recording" at bounding box center [391, 236] width 181 height 18
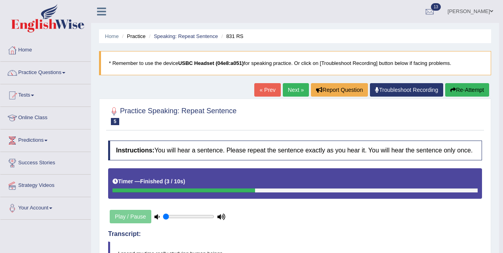
click at [294, 88] on link "Next »" at bounding box center [296, 89] width 26 height 13
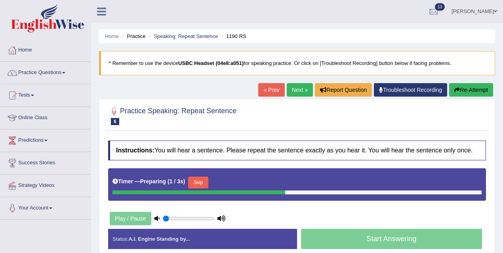
click at [207, 188] on button "Skip" at bounding box center [198, 182] width 20 height 12
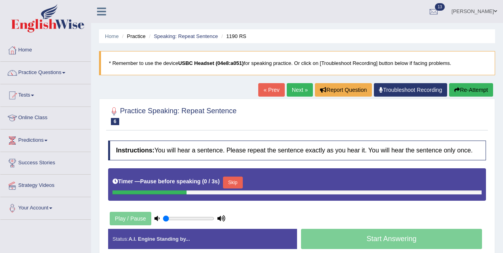
click at [233, 188] on button "Skip" at bounding box center [233, 182] width 20 height 12
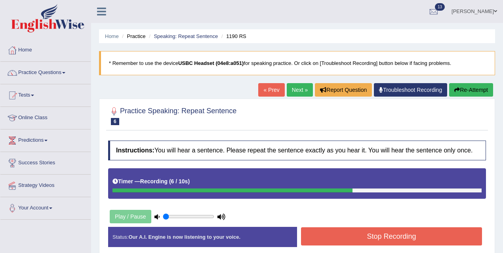
click at [339, 235] on button "Stop Recording" at bounding box center [391, 236] width 181 height 18
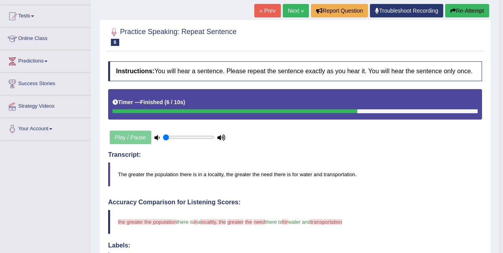
scroll to position [78, 0]
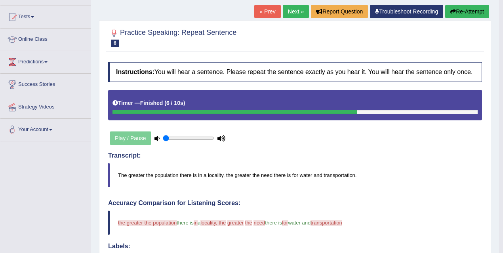
click at [292, 15] on link "Next »" at bounding box center [296, 11] width 26 height 13
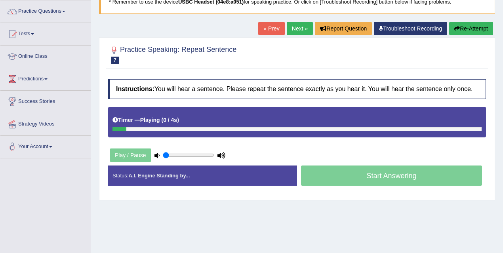
scroll to position [163, 0]
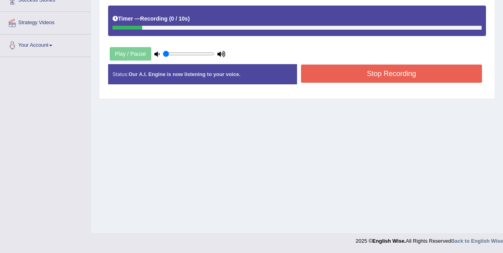
click at [336, 81] on button "Stop Recording" at bounding box center [391, 74] width 181 height 18
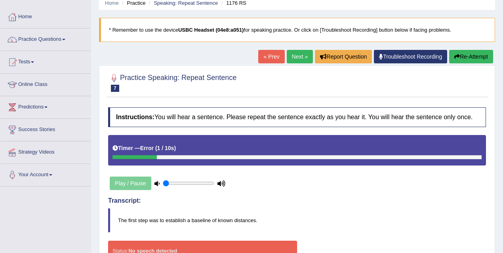
scroll to position [0, 0]
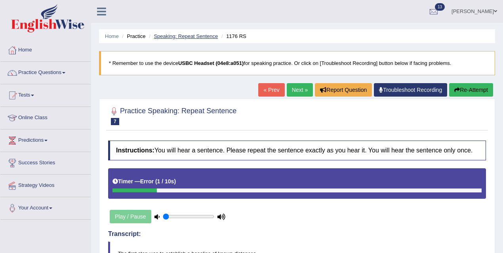
click at [196, 38] on link "Speaking: Repeat Sentence" at bounding box center [186, 36] width 64 height 6
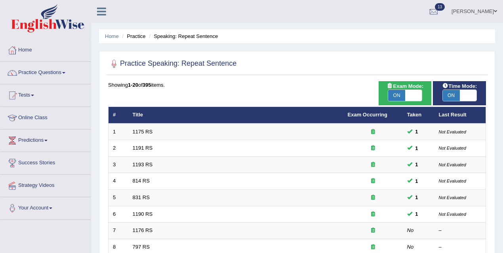
click at [413, 94] on span at bounding box center [413, 95] width 17 height 11
checkbox input "false"
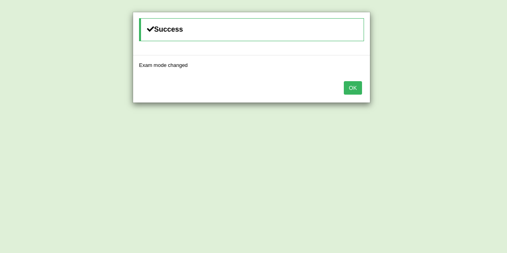
click at [351, 85] on button "OK" at bounding box center [352, 87] width 18 height 13
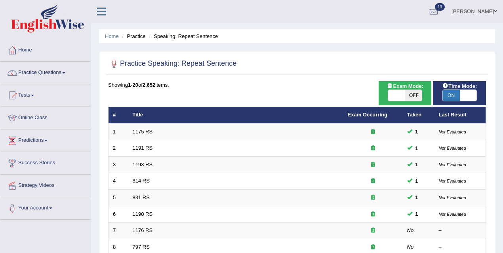
click at [402, 94] on span at bounding box center [396, 95] width 17 height 11
checkbox input "true"
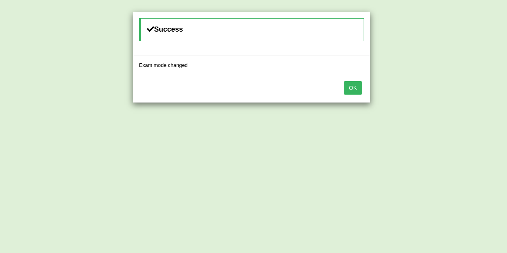
click at [344, 87] on button "OK" at bounding box center [352, 87] width 18 height 13
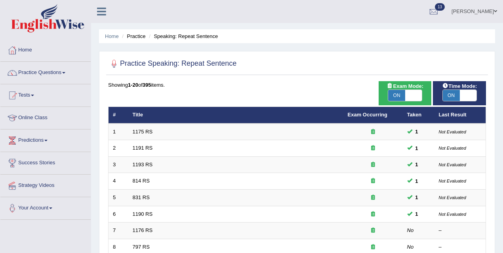
click at [459, 96] on span at bounding box center [467, 95] width 17 height 11
checkbox input "false"
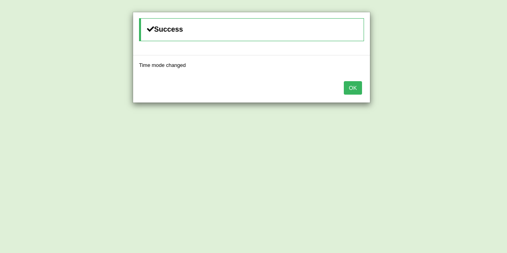
click at [361, 84] on button "OK" at bounding box center [352, 87] width 18 height 13
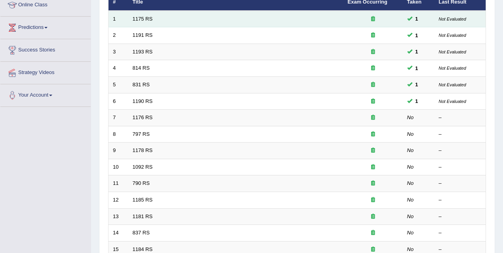
scroll to position [140, 0]
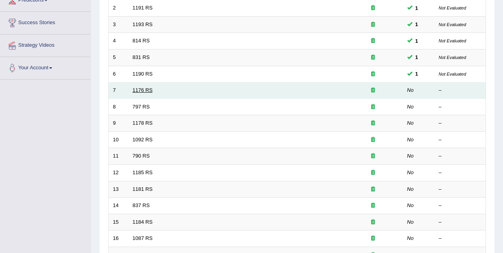
click at [146, 89] on link "1176 RS" at bounding box center [143, 90] width 20 height 6
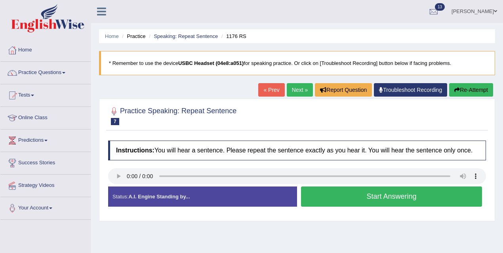
click at [346, 199] on button "Start Answering" at bounding box center [391, 196] width 181 height 20
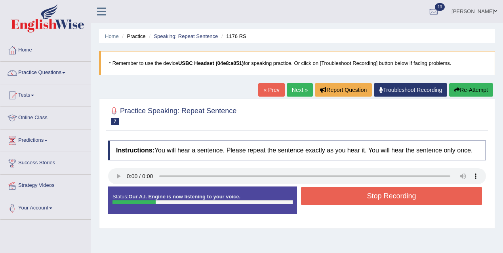
click at [347, 201] on button "Stop Recording" at bounding box center [391, 196] width 181 height 18
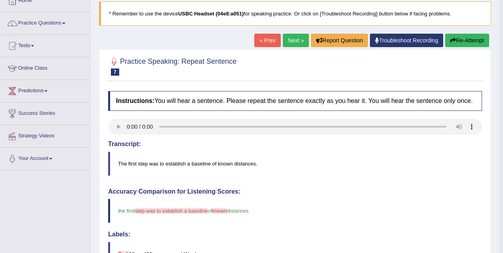
scroll to position [26, 0]
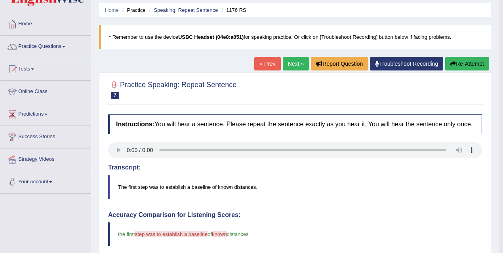
click at [293, 59] on link "Next »" at bounding box center [296, 63] width 26 height 13
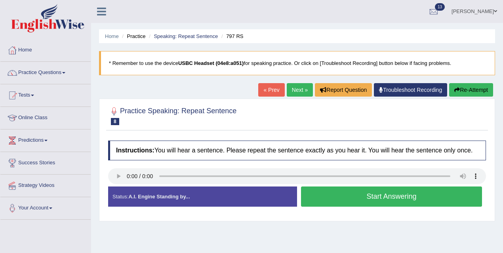
click at [351, 205] on button "Start Answering" at bounding box center [391, 196] width 181 height 20
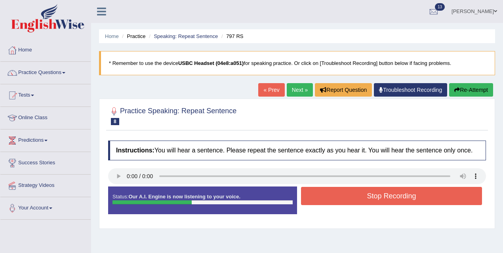
click at [349, 198] on button "Stop Recording" at bounding box center [391, 196] width 181 height 18
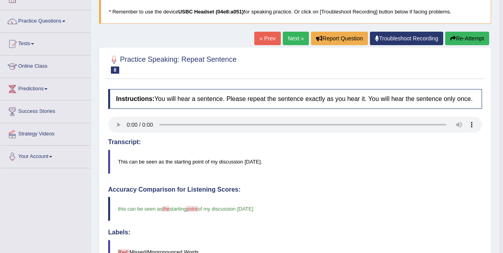
scroll to position [8, 0]
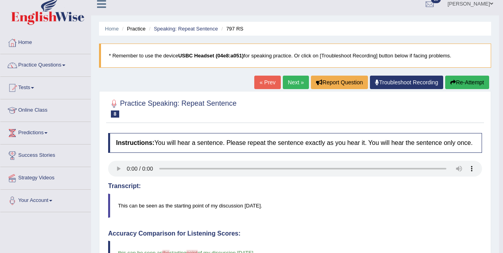
click at [289, 80] on link "Next »" at bounding box center [296, 82] width 26 height 13
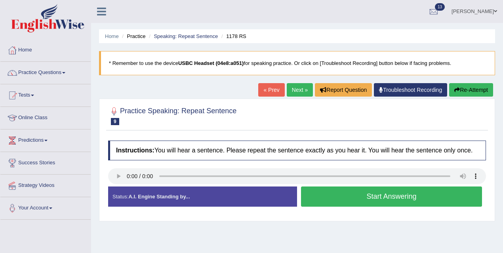
click at [345, 198] on button "Start Answering" at bounding box center [391, 196] width 181 height 20
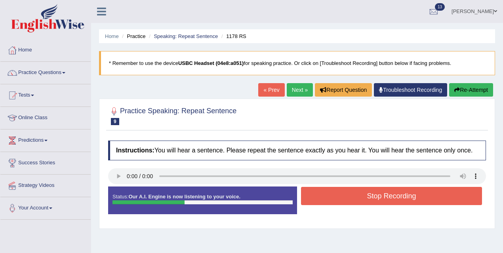
click at [338, 203] on button "Stop Recording" at bounding box center [391, 196] width 181 height 18
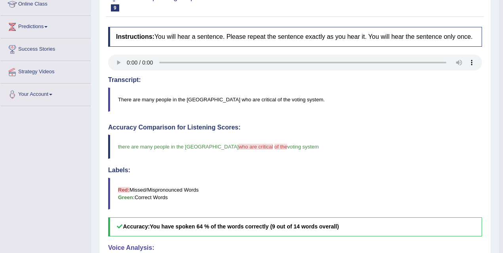
scroll to position [6, 0]
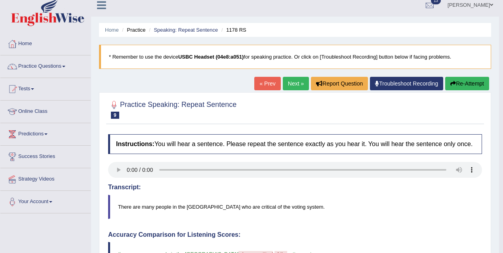
click at [291, 80] on link "Next »" at bounding box center [296, 83] width 26 height 13
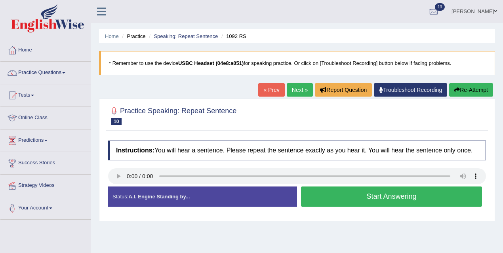
click at [348, 204] on button "Start Answering" at bounding box center [391, 196] width 181 height 20
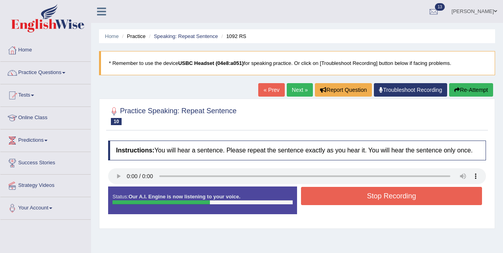
click at [347, 205] on button "Stop Recording" at bounding box center [391, 196] width 181 height 18
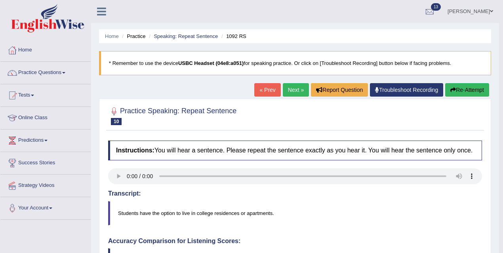
click at [292, 87] on link "Next »" at bounding box center [296, 89] width 26 height 13
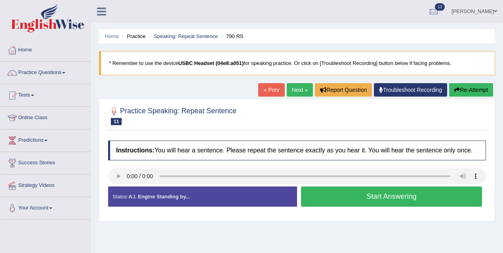
click at [335, 201] on button "Start Answering" at bounding box center [391, 196] width 181 height 20
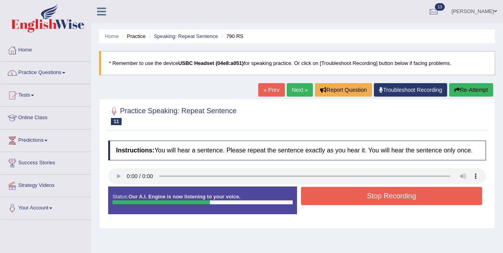
click at [331, 199] on button "Stop Recording" at bounding box center [391, 196] width 181 height 18
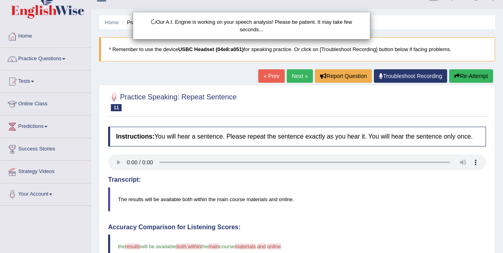
scroll to position [21, 0]
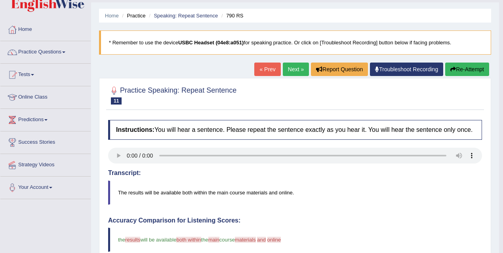
click at [291, 72] on link "Next »" at bounding box center [296, 69] width 26 height 13
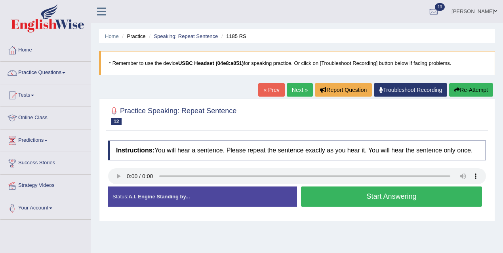
click at [359, 201] on button "Start Answering" at bounding box center [391, 196] width 181 height 20
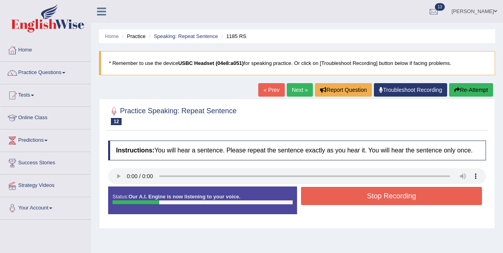
click at [359, 201] on button "Stop Recording" at bounding box center [391, 196] width 181 height 18
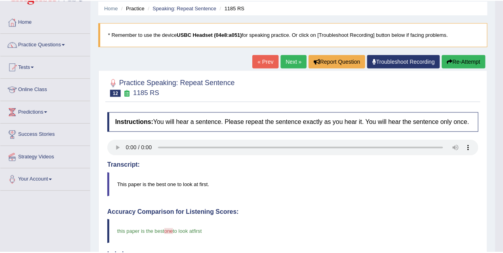
scroll to position [30, 0]
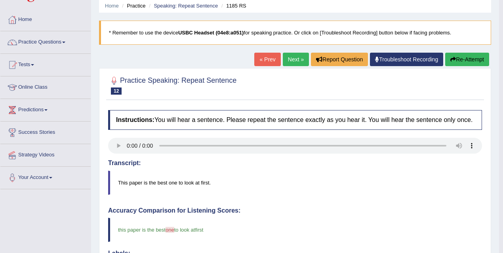
click at [292, 62] on link "Next »" at bounding box center [296, 59] width 26 height 13
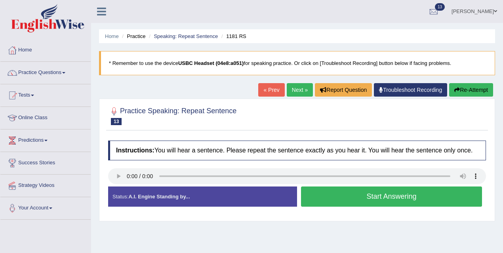
click at [341, 206] on button "Start Answering" at bounding box center [391, 196] width 181 height 20
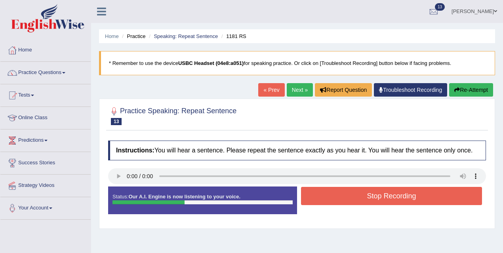
click at [341, 205] on button "Stop Recording" at bounding box center [391, 196] width 181 height 18
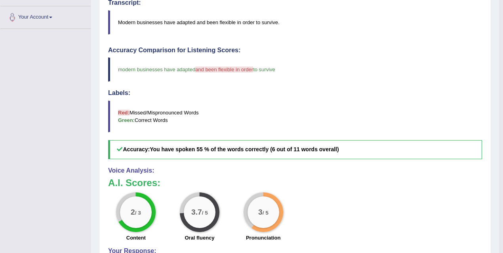
scroll to position [191, 0]
click at [387, 116] on blockquote "Red: Missed/Mispronounced Words Green: Correct Words" at bounding box center [295, 116] width 374 height 32
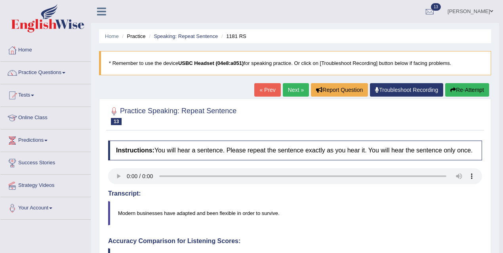
scroll to position [0, 0]
click at [292, 90] on link "Next »" at bounding box center [296, 89] width 26 height 13
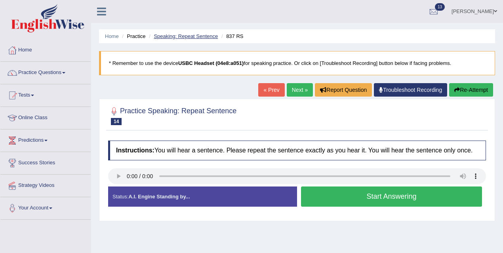
click at [188, 35] on link "Speaking: Repeat Sentence" at bounding box center [186, 36] width 64 height 6
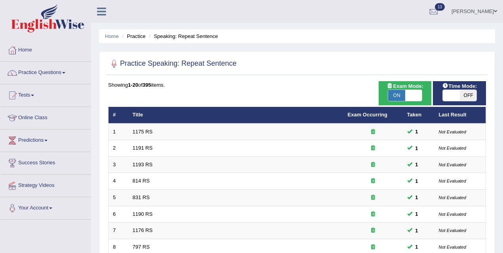
click at [460, 92] on span "OFF" at bounding box center [467, 95] width 17 height 11
checkbox input "true"
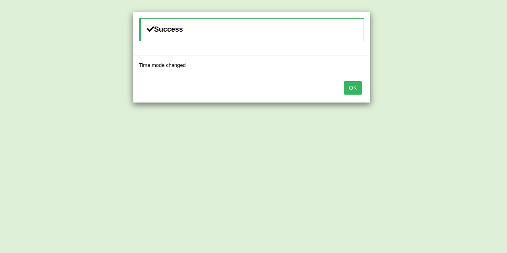
click at [355, 90] on button "OK" at bounding box center [352, 87] width 18 height 13
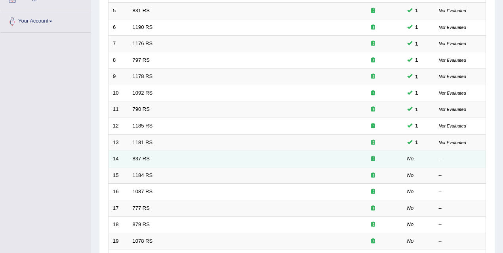
scroll to position [187, 0]
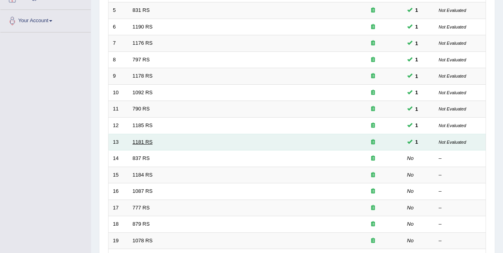
click at [150, 141] on link "1181 RS" at bounding box center [143, 142] width 20 height 6
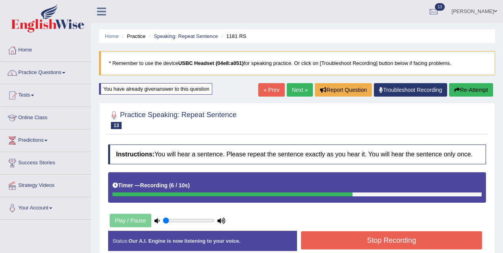
click at [347, 246] on button "Stop Recording" at bounding box center [391, 240] width 181 height 18
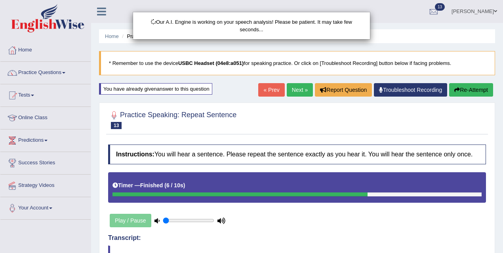
click at [292, 218] on div "Our A.I. Engine is working on your speech analysis! Please be patient. It may t…" at bounding box center [251, 126] width 503 height 253
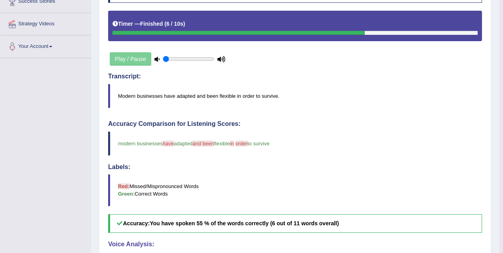
scroll to position [62, 0]
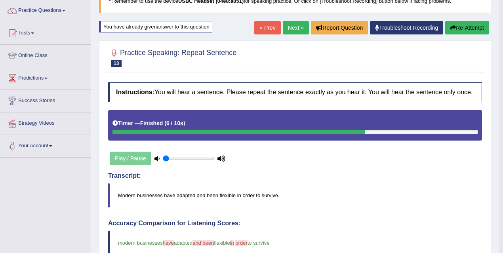
click at [290, 32] on link "Next »" at bounding box center [296, 27] width 26 height 13
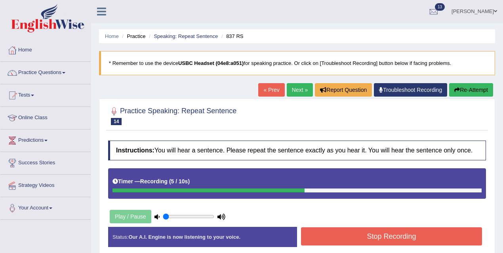
click at [355, 241] on button "Stop Recording" at bounding box center [391, 236] width 181 height 18
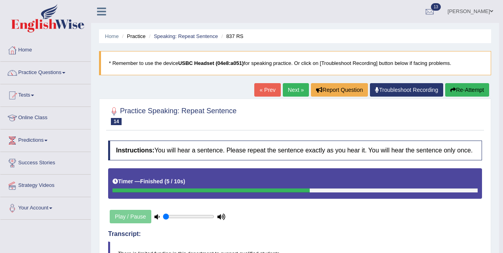
click at [296, 85] on link "Next »" at bounding box center [296, 89] width 26 height 13
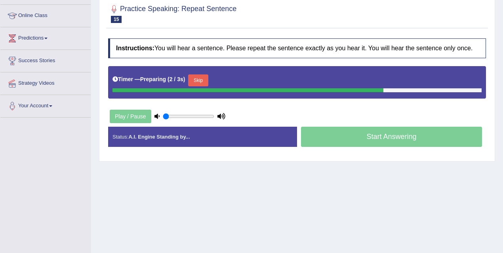
scroll to position [104, 0]
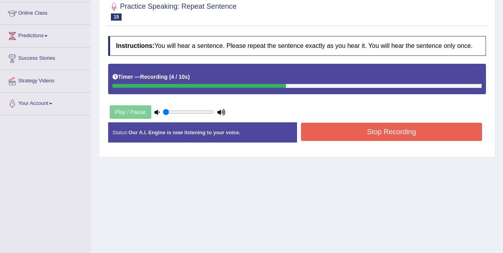
click at [340, 141] on button "Stop Recording" at bounding box center [391, 132] width 181 height 18
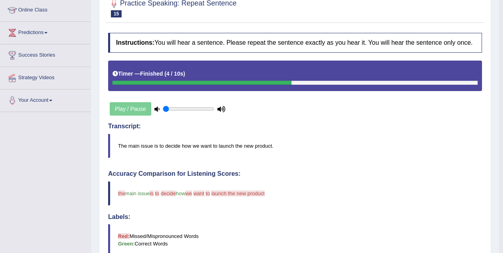
scroll to position [76, 0]
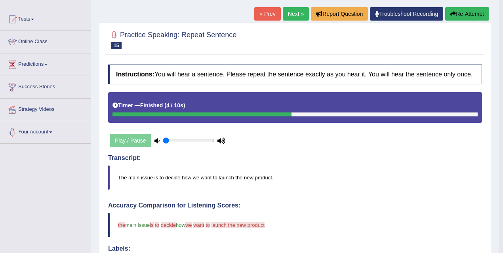
click at [289, 19] on link "Next »" at bounding box center [296, 13] width 26 height 13
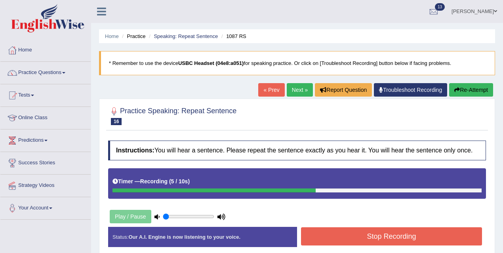
click at [347, 243] on button "Stop Recording" at bounding box center [391, 236] width 181 height 18
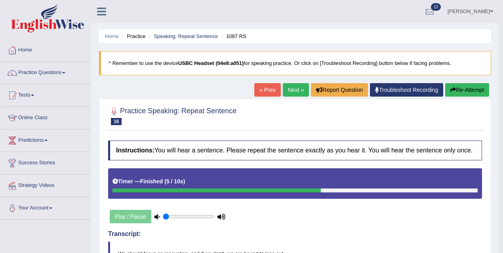
click at [289, 85] on link "Next »" at bounding box center [296, 89] width 26 height 13
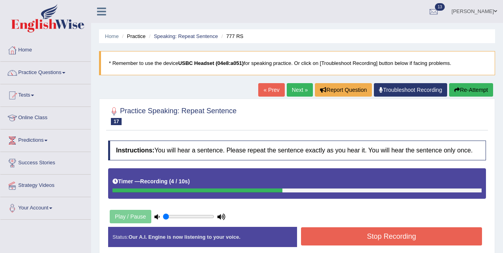
click at [332, 239] on button "Stop Recording" at bounding box center [391, 236] width 181 height 18
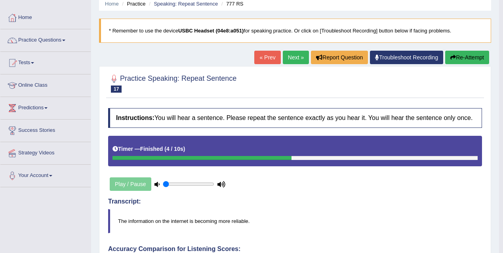
scroll to position [27, 0]
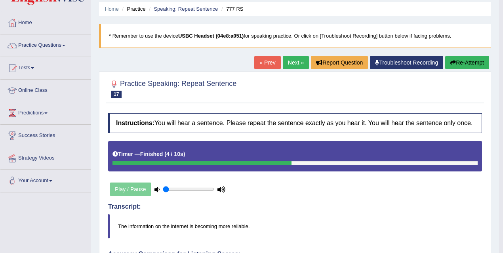
click at [290, 63] on link "Next »" at bounding box center [296, 62] width 26 height 13
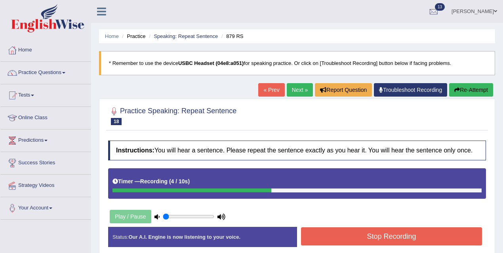
click at [351, 237] on button "Stop Recording" at bounding box center [391, 236] width 181 height 18
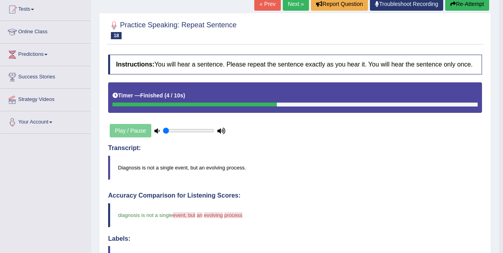
scroll to position [32, 0]
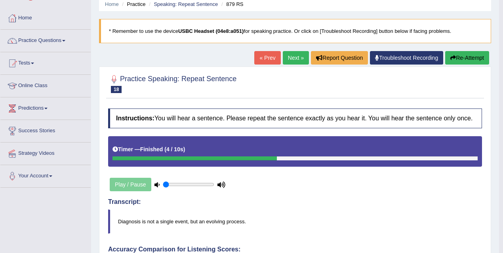
click at [288, 57] on link "Next »" at bounding box center [296, 57] width 26 height 13
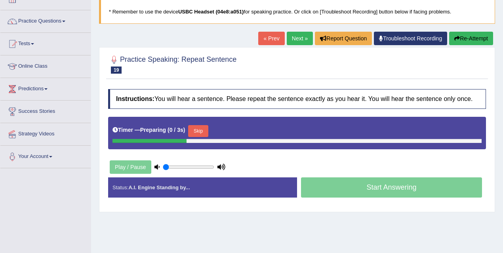
scroll to position [91, 0]
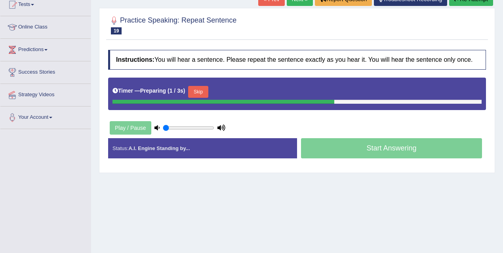
click at [201, 94] on button "Skip" at bounding box center [198, 92] width 20 height 12
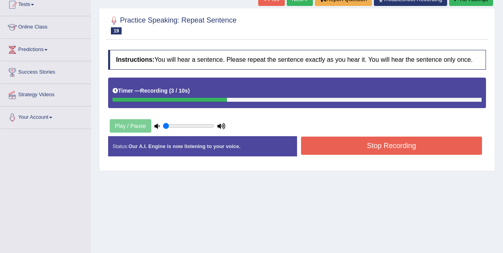
click at [382, 152] on button "Stop Recording" at bounding box center [391, 146] width 181 height 18
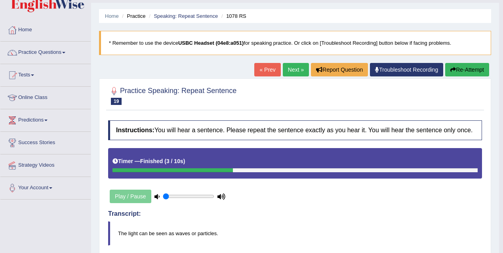
scroll to position [0, 0]
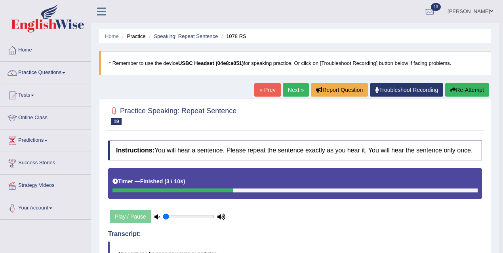
click at [296, 90] on link "Next »" at bounding box center [296, 89] width 26 height 13
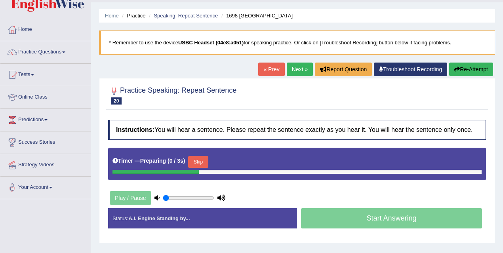
scroll to position [89, 0]
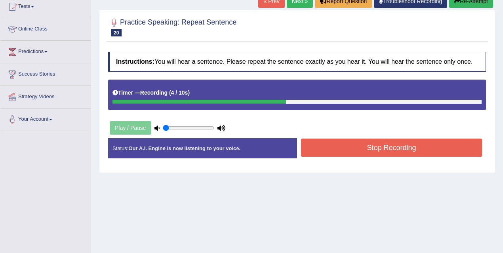
click at [353, 153] on button "Stop Recording" at bounding box center [391, 148] width 181 height 18
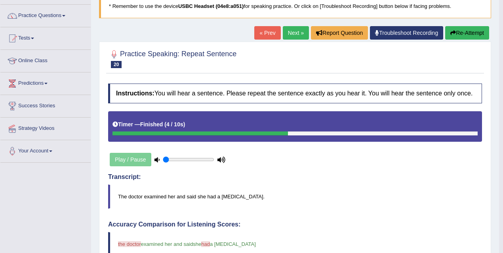
scroll to position [0, 0]
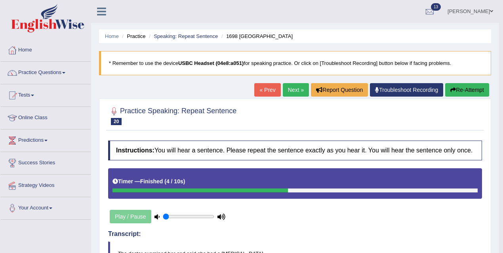
click at [294, 89] on link "Next »" at bounding box center [296, 89] width 26 height 13
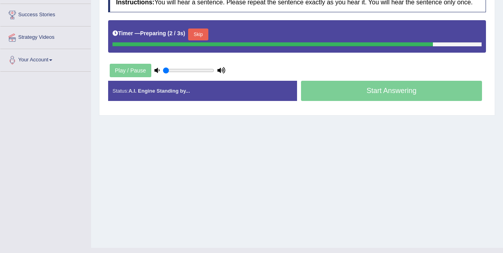
scroll to position [140, 0]
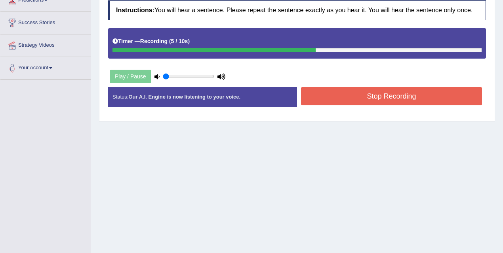
click at [359, 102] on button "Stop Recording" at bounding box center [391, 96] width 181 height 18
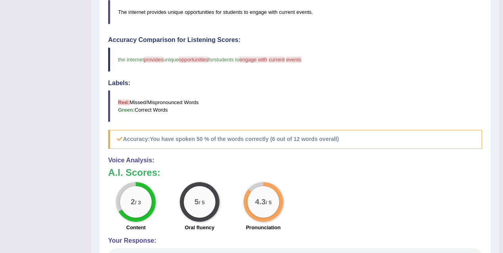
scroll to position [0, 0]
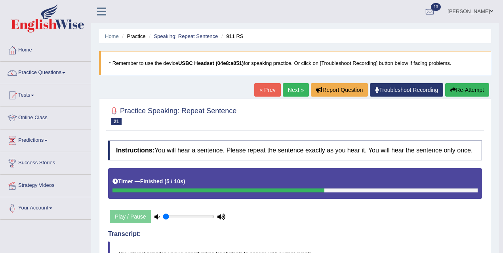
click at [288, 87] on link "Next »" at bounding box center [296, 89] width 26 height 13
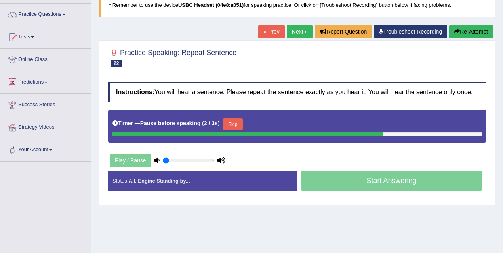
scroll to position [108, 0]
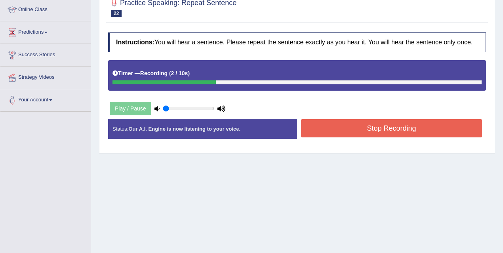
click at [354, 136] on button "Stop Recording" at bounding box center [391, 128] width 181 height 18
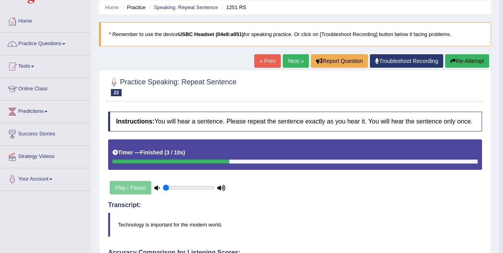
scroll to position [28, 0]
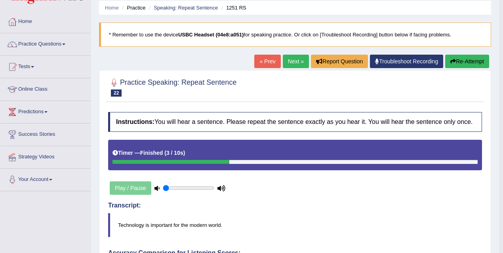
click at [288, 57] on link "Next »" at bounding box center [296, 61] width 26 height 13
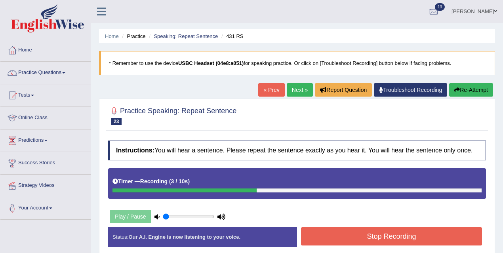
click at [348, 237] on button "Stop Recording" at bounding box center [391, 236] width 181 height 18
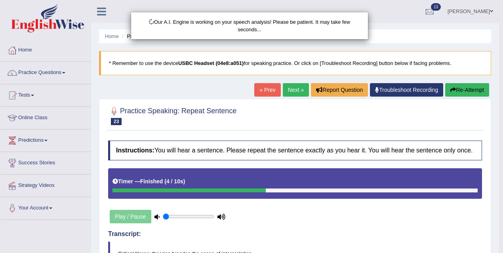
click at [295, 230] on div "Our A.I. Engine is working on your speech analysis! Please be patient. It may t…" at bounding box center [251, 126] width 503 height 253
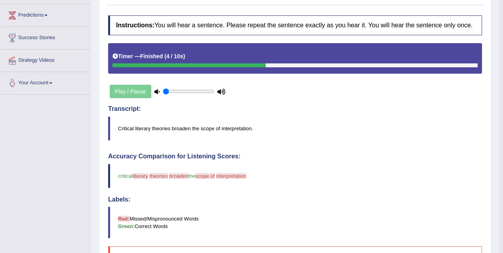
scroll to position [20, 0]
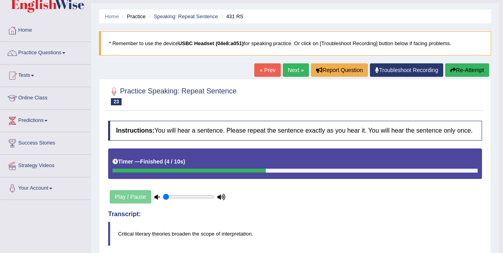
click at [286, 70] on link "Next »" at bounding box center [296, 69] width 26 height 13
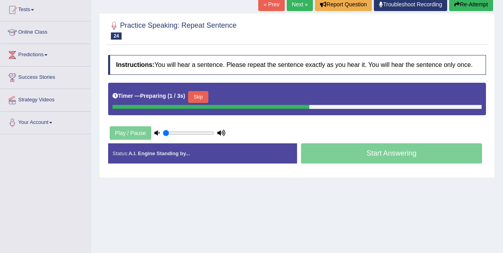
scroll to position [84, 0]
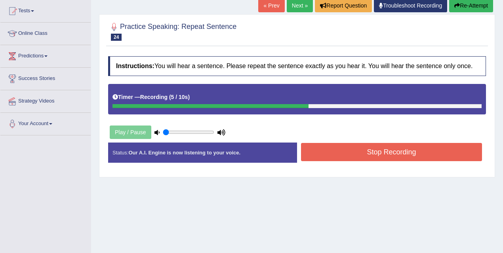
click at [342, 161] on button "Stop Recording" at bounding box center [391, 152] width 181 height 18
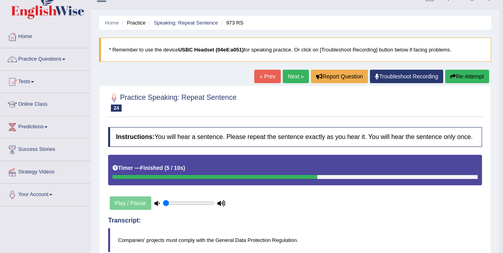
scroll to position [0, 0]
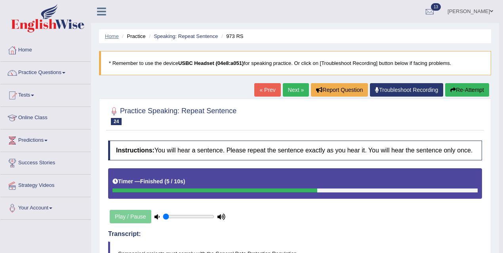
click at [115, 37] on link "Home" at bounding box center [112, 36] width 14 height 6
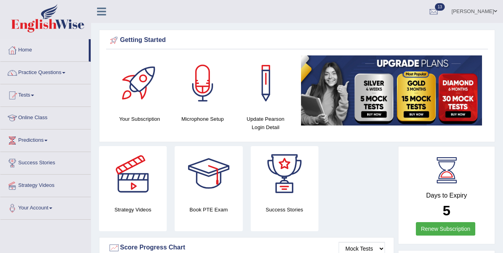
click at [48, 75] on link "Practice Questions" at bounding box center [45, 72] width 90 height 20
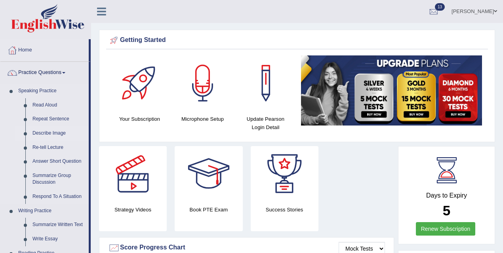
click at [59, 133] on link "Describe Image" at bounding box center [59, 133] width 60 height 14
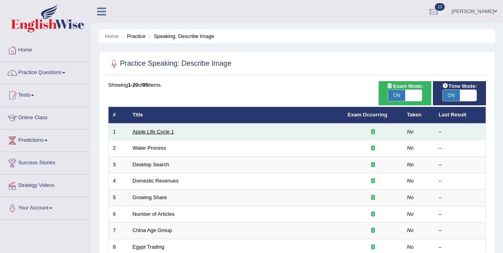
click at [151, 129] on link "Apple Life Cycle 1" at bounding box center [154, 132] width 42 height 6
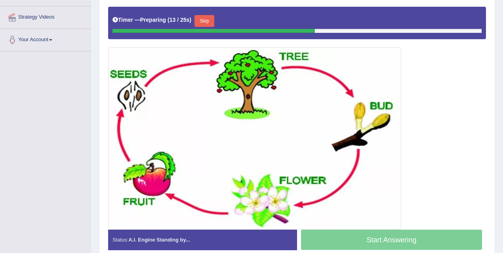
scroll to position [169, 0]
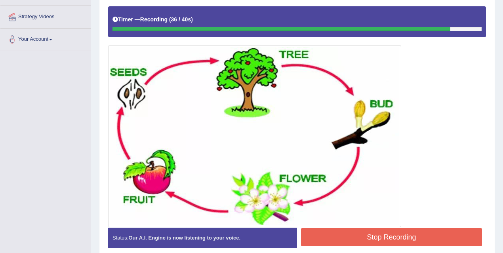
click at [351, 232] on button "Stop Recording" at bounding box center [391, 237] width 181 height 18
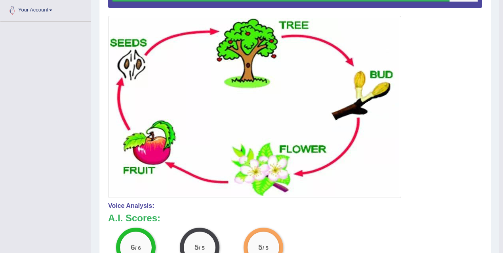
scroll to position [17, 0]
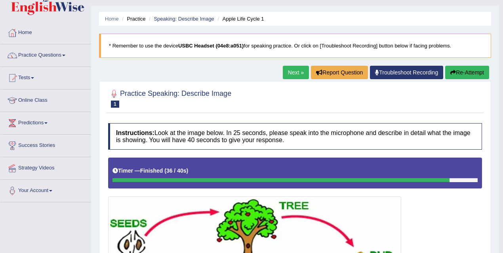
click at [298, 74] on link "Next »" at bounding box center [296, 72] width 26 height 13
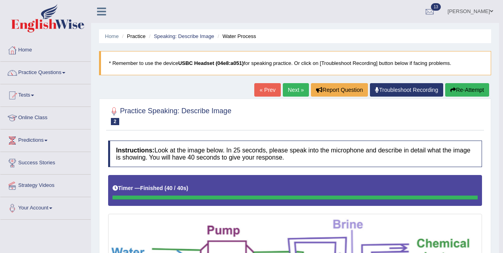
click at [293, 90] on link "Next »" at bounding box center [296, 89] width 26 height 13
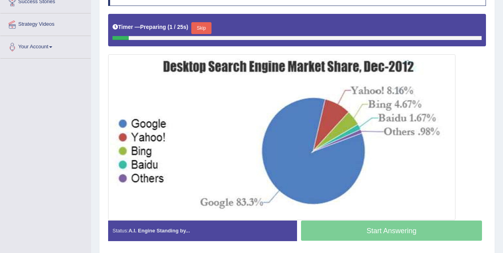
scroll to position [180, 0]
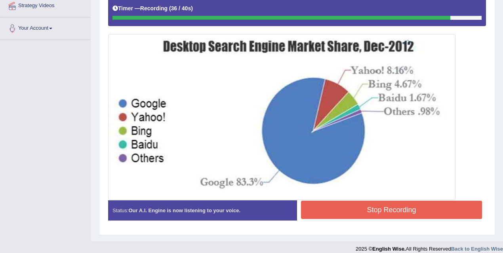
click at [355, 205] on button "Stop Recording" at bounding box center [391, 210] width 181 height 18
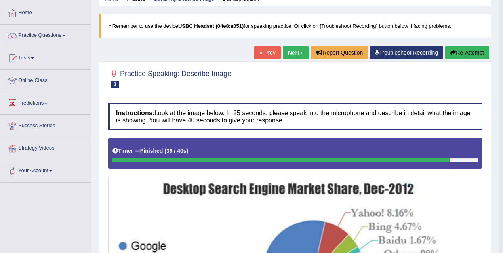
scroll to position [33, 0]
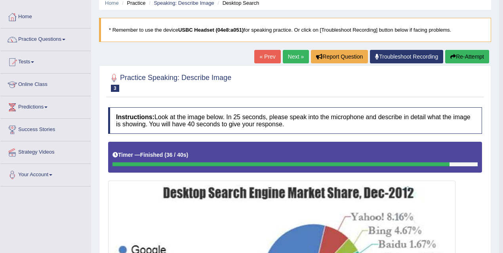
click at [292, 57] on link "Next »" at bounding box center [296, 56] width 26 height 13
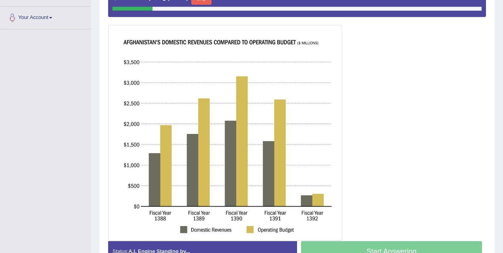
scroll to position [194, 0]
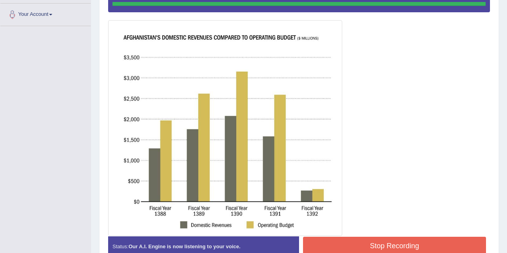
click at [432, 241] on div "Instructions: Look at the image below. In 25 seconds, please speak into the mic…" at bounding box center [298, 105] width 385 height 324
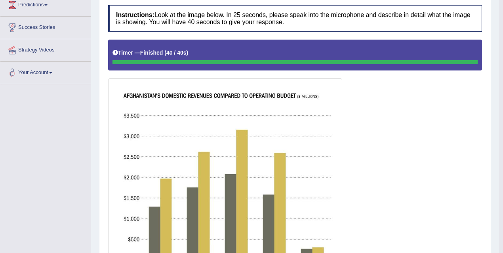
scroll to position [87, 0]
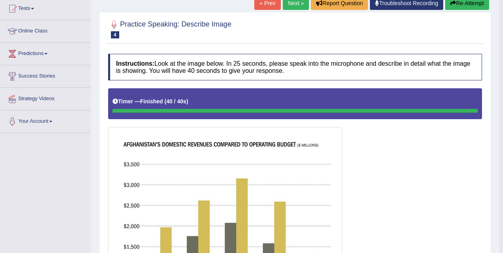
click at [286, 6] on link "Next »" at bounding box center [296, 2] width 26 height 13
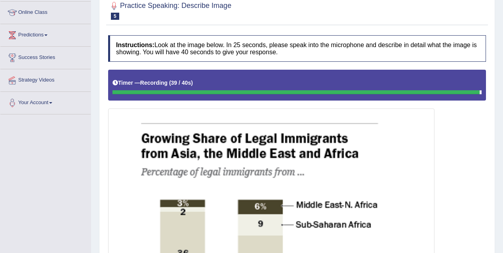
scroll to position [73, 0]
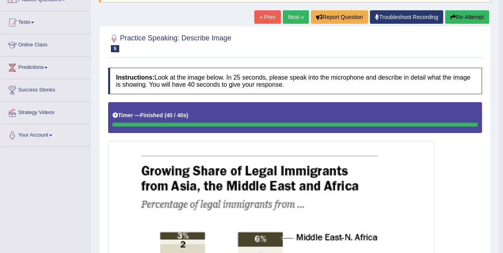
click at [286, 14] on link "Next »" at bounding box center [296, 16] width 26 height 13
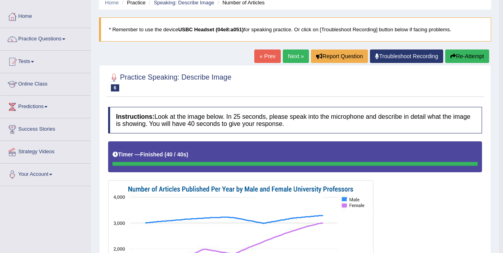
scroll to position [21, 0]
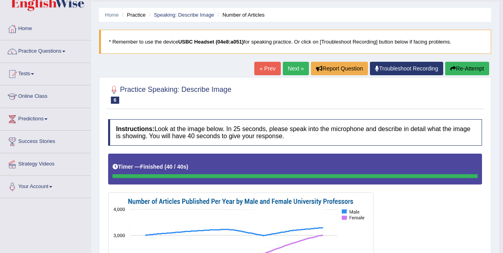
click at [293, 67] on link "Next »" at bounding box center [296, 68] width 26 height 13
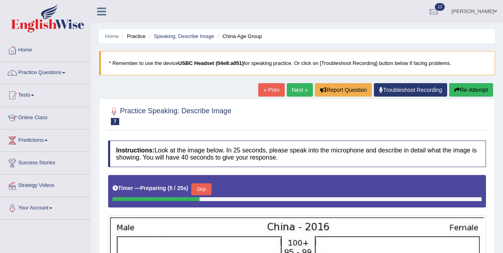
click at [305, 91] on link "Next »" at bounding box center [300, 89] width 26 height 13
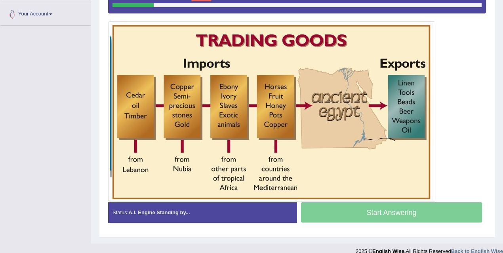
scroll to position [194, 0]
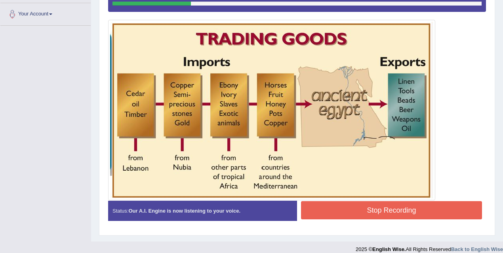
click at [337, 207] on button "Stop Recording" at bounding box center [391, 210] width 181 height 18
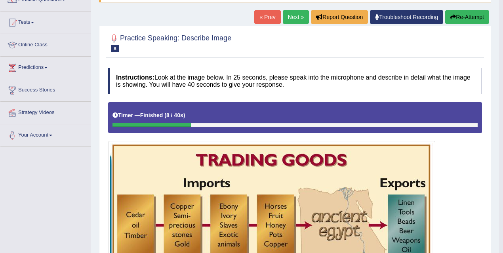
scroll to position [36, 0]
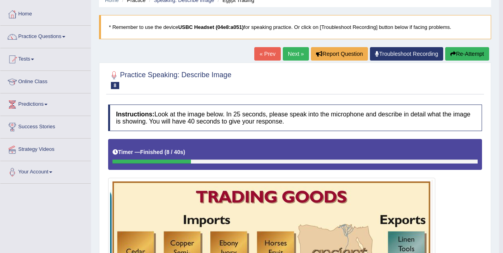
click at [292, 54] on link "Next »" at bounding box center [296, 53] width 26 height 13
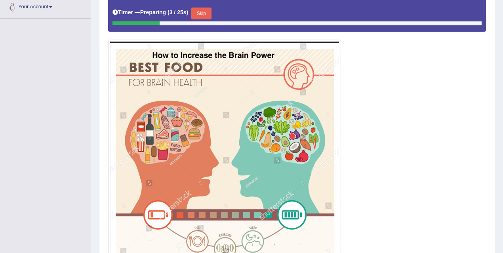
scroll to position [204, 0]
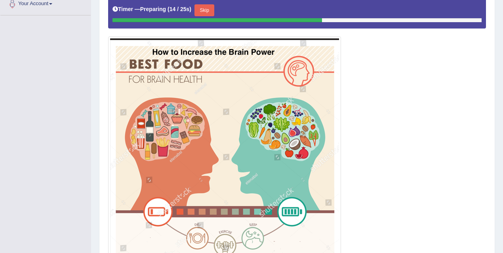
click at [206, 11] on button "Skip" at bounding box center [204, 10] width 20 height 12
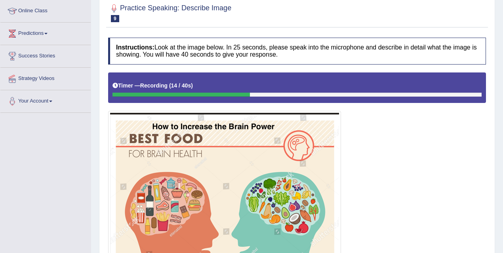
scroll to position [257, 0]
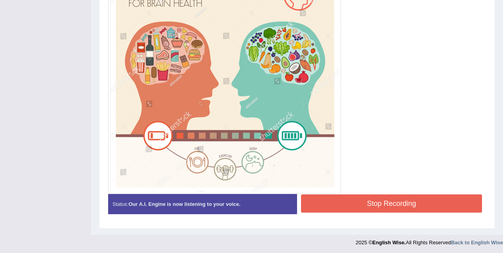
click at [320, 204] on button "Stop Recording" at bounding box center [391, 203] width 181 height 18
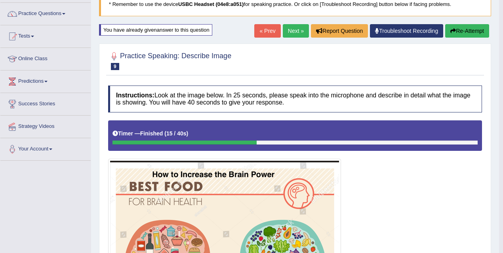
scroll to position [8, 0]
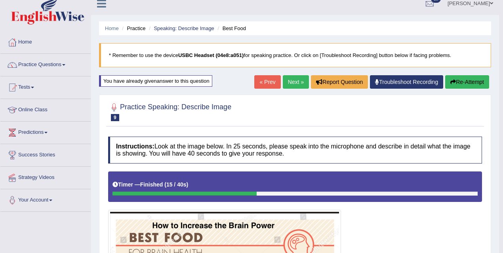
click at [296, 83] on link "Next »" at bounding box center [296, 81] width 26 height 13
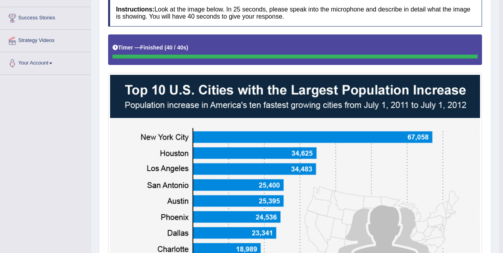
scroll to position [79, 0]
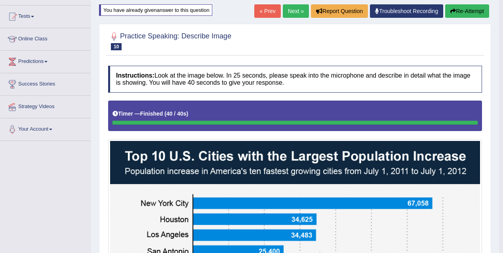
click at [293, 10] on link "Next »" at bounding box center [296, 10] width 26 height 13
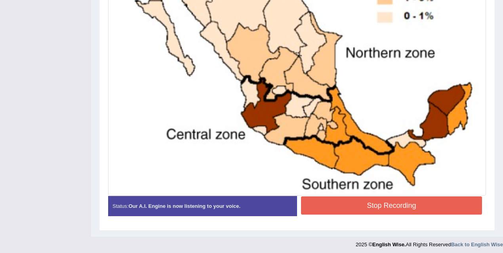
scroll to position [309, 0]
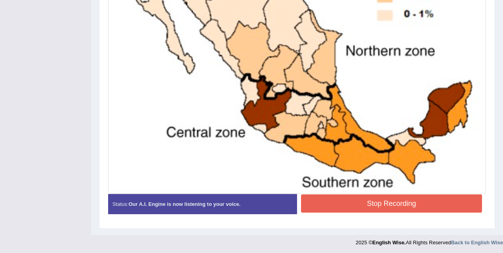
click at [397, 206] on button "Stop Recording" at bounding box center [391, 203] width 181 height 18
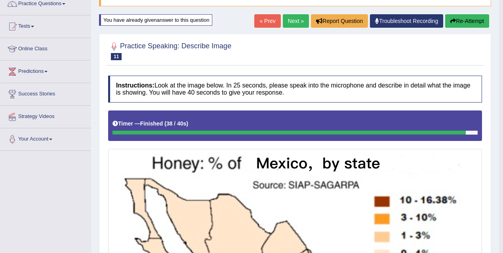
scroll to position [58, 0]
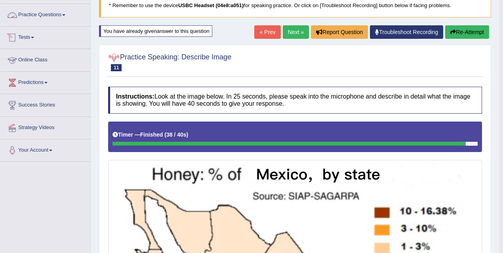
click at [49, 13] on link "Practice Questions" at bounding box center [45, 14] width 90 height 20
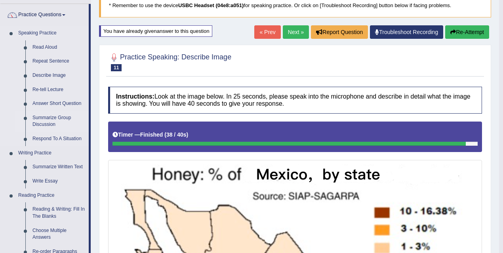
click at [45, 123] on link "Summarize Group Discussion" at bounding box center [59, 121] width 60 height 21
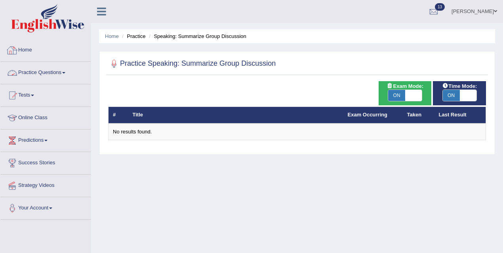
click at [22, 47] on link "Home" at bounding box center [45, 49] width 90 height 20
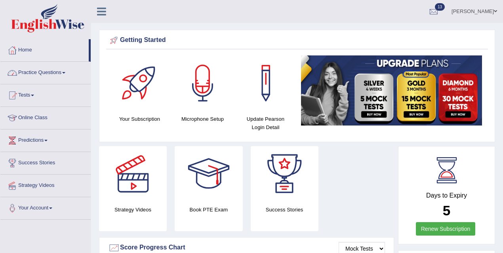
click at [42, 74] on link "Practice Questions" at bounding box center [45, 72] width 90 height 20
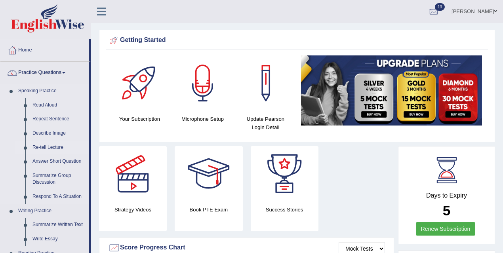
click at [51, 145] on link "Re-tell Lecture" at bounding box center [59, 147] width 60 height 14
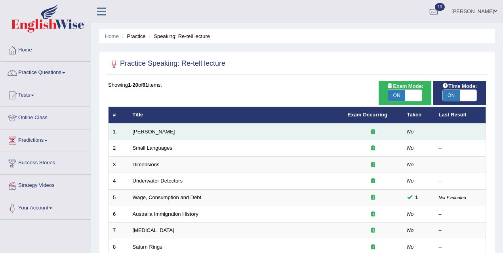
click at [158, 132] on link "[PERSON_NAME]" at bounding box center [154, 132] width 42 height 6
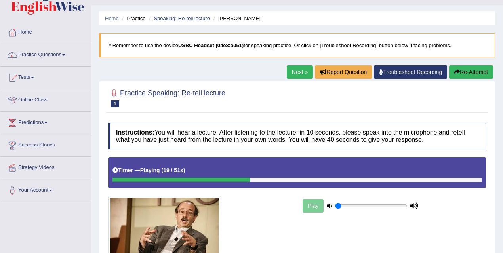
scroll to position [130, 0]
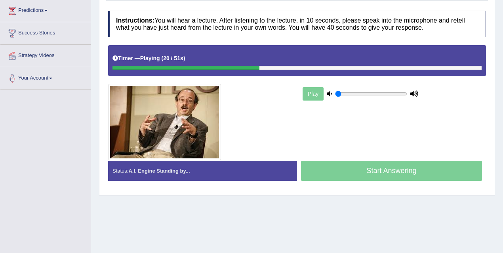
click at [268, 167] on div "Status: A.I. Engine Standing by..." at bounding box center [202, 171] width 189 height 20
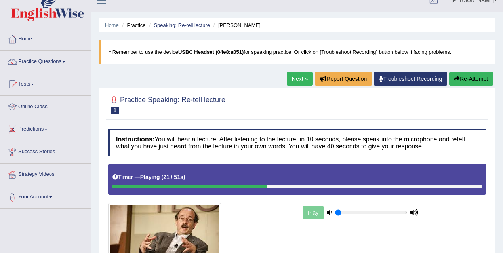
scroll to position [0, 0]
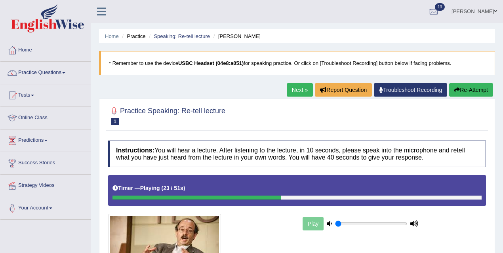
drag, startPoint x: 295, startPoint y: 88, endPoint x: 301, endPoint y: 89, distance: 5.6
click at [295, 88] on link "Next »" at bounding box center [300, 89] width 26 height 13
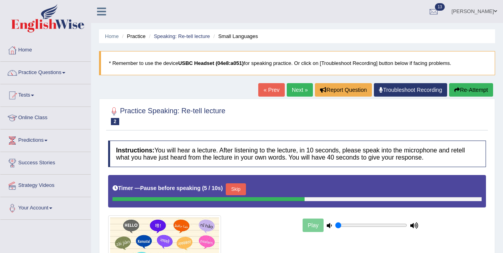
click at [241, 184] on button "Skip" at bounding box center [236, 189] width 20 height 12
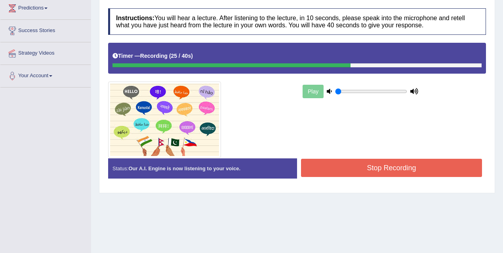
scroll to position [163, 0]
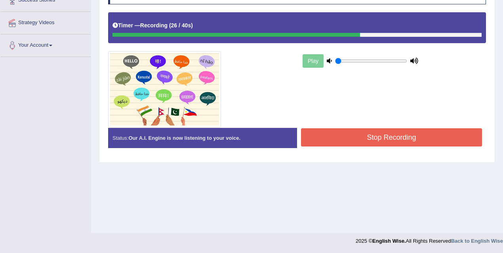
click at [366, 133] on button "Stop Recording" at bounding box center [391, 137] width 181 height 18
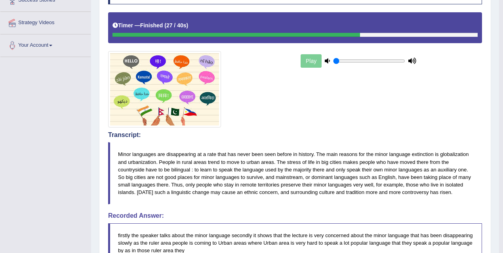
scroll to position [0, 0]
